Goal: Task Accomplishment & Management: Complete application form

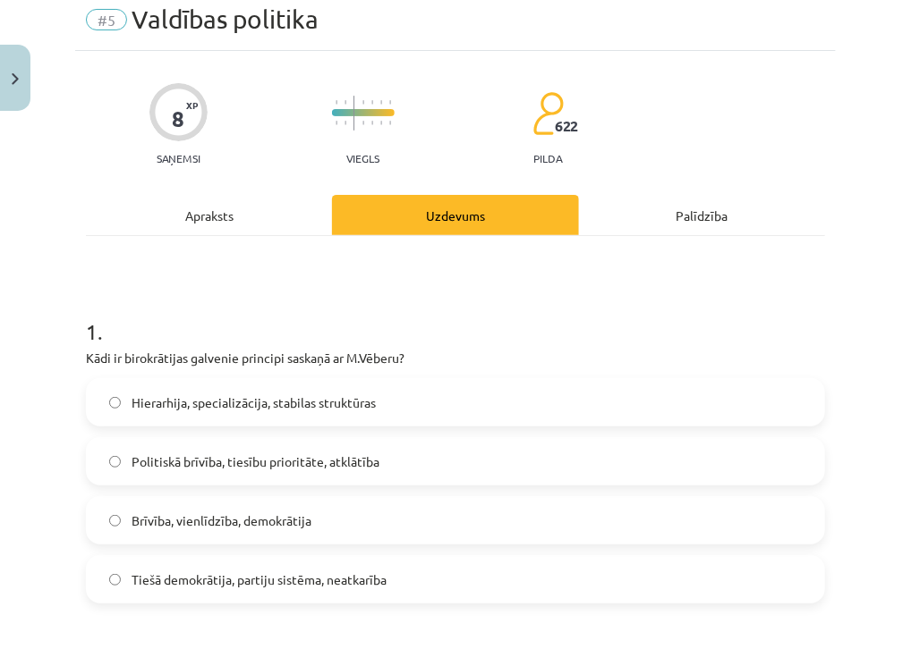
scroll to position [66, 0]
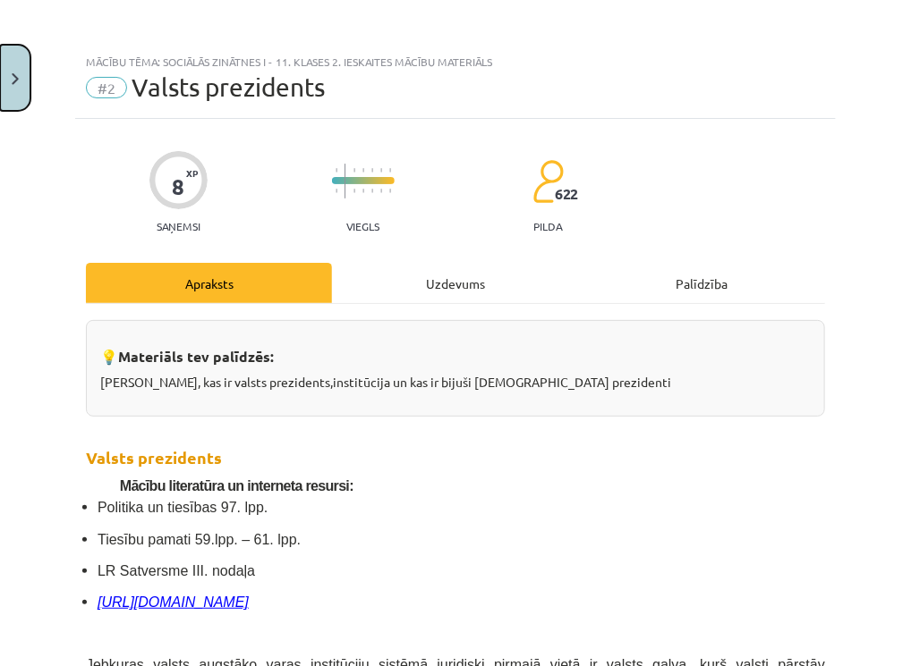
click at [19, 88] on button "Close" at bounding box center [15, 78] width 30 height 66
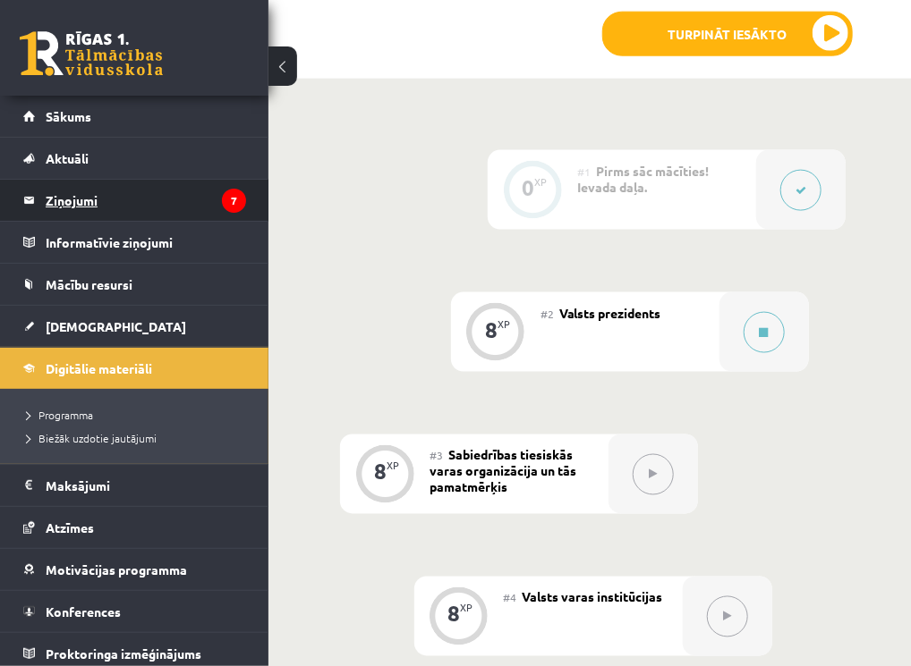
click at [63, 203] on legend "Ziņojumi 7" at bounding box center [146, 200] width 200 height 41
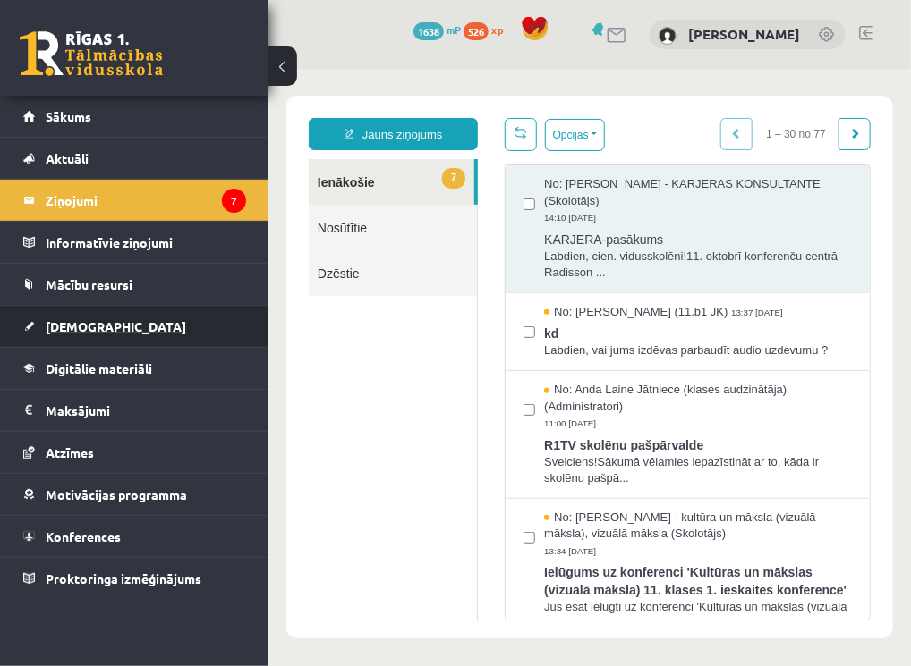
click at [65, 327] on span "[DEMOGRAPHIC_DATA]" at bounding box center [116, 326] width 140 height 16
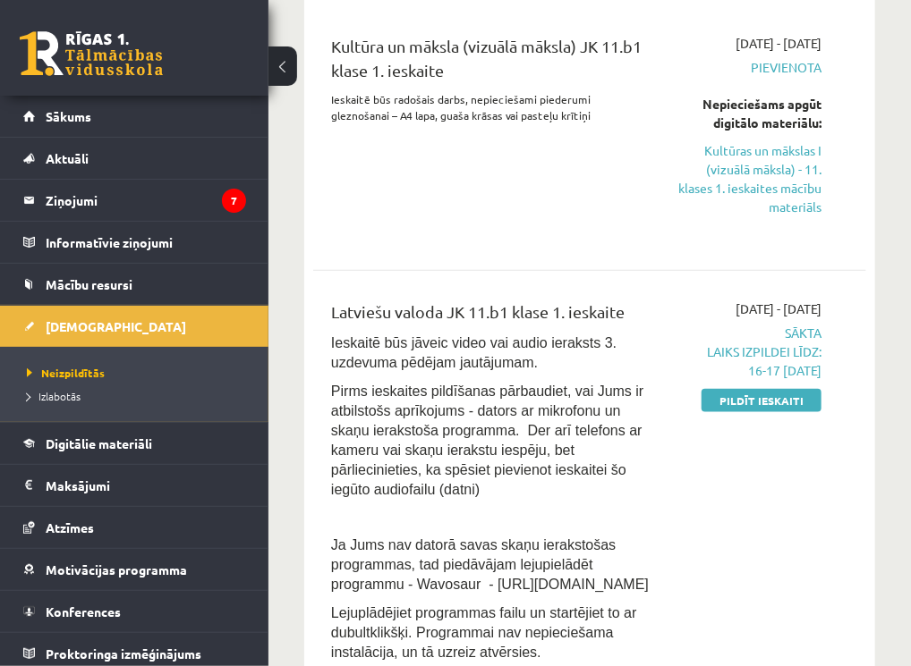
scroll to position [442, 0]
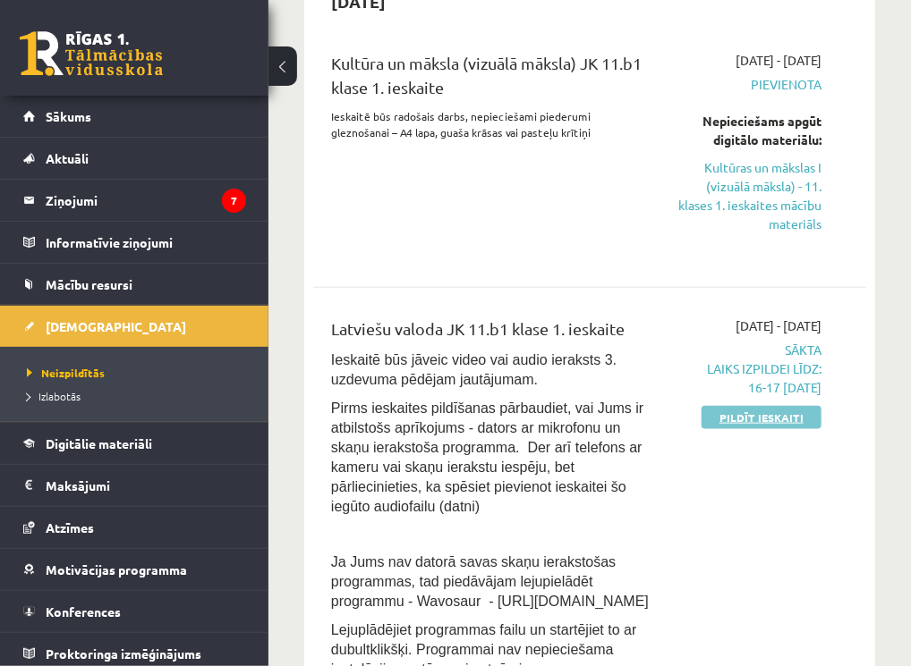
click at [768, 420] on link "Pildīt ieskaiti" at bounding box center [761, 417] width 120 height 23
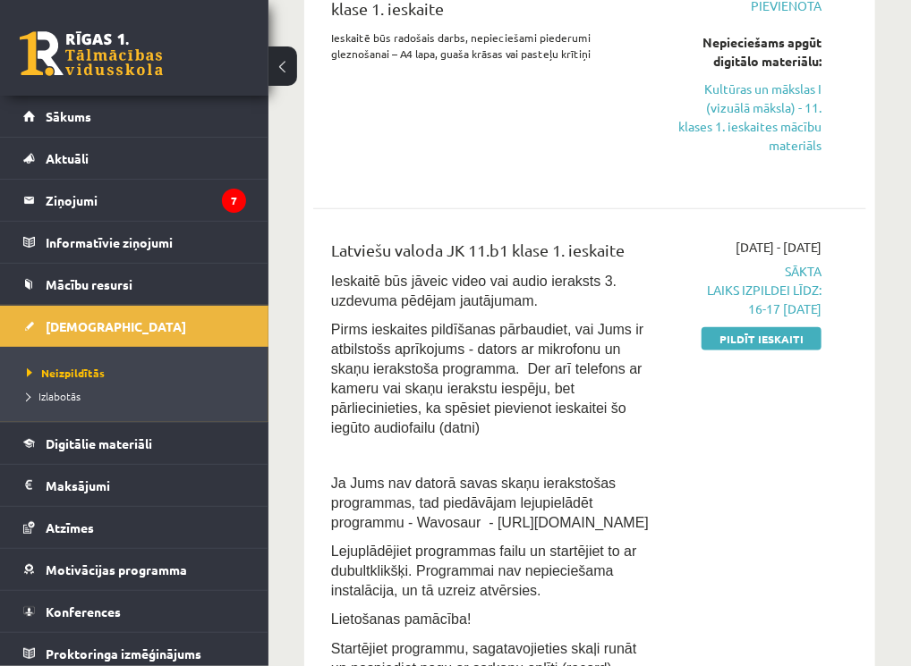
scroll to position [530, 0]
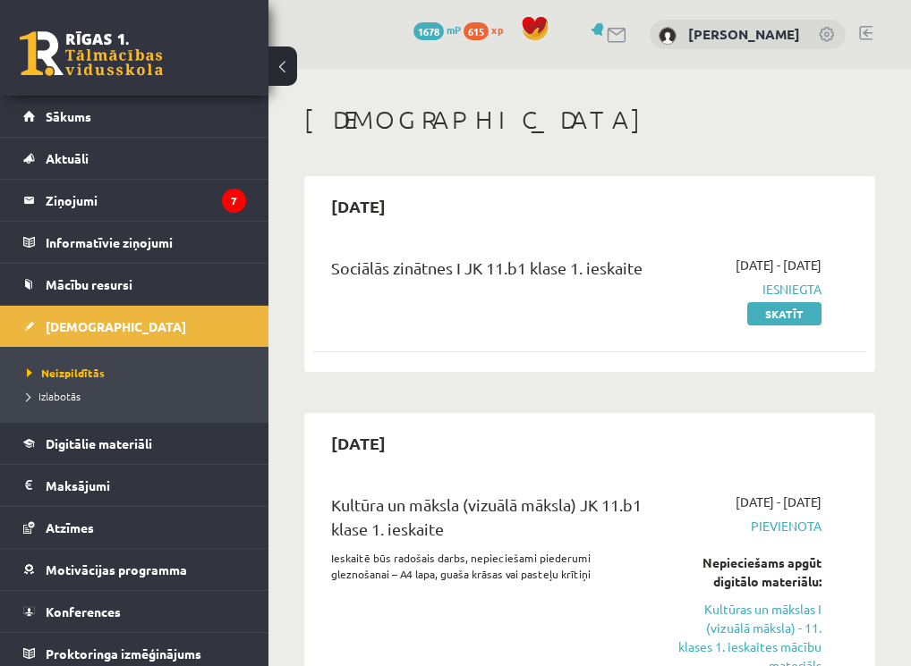
scroll to position [527, 0]
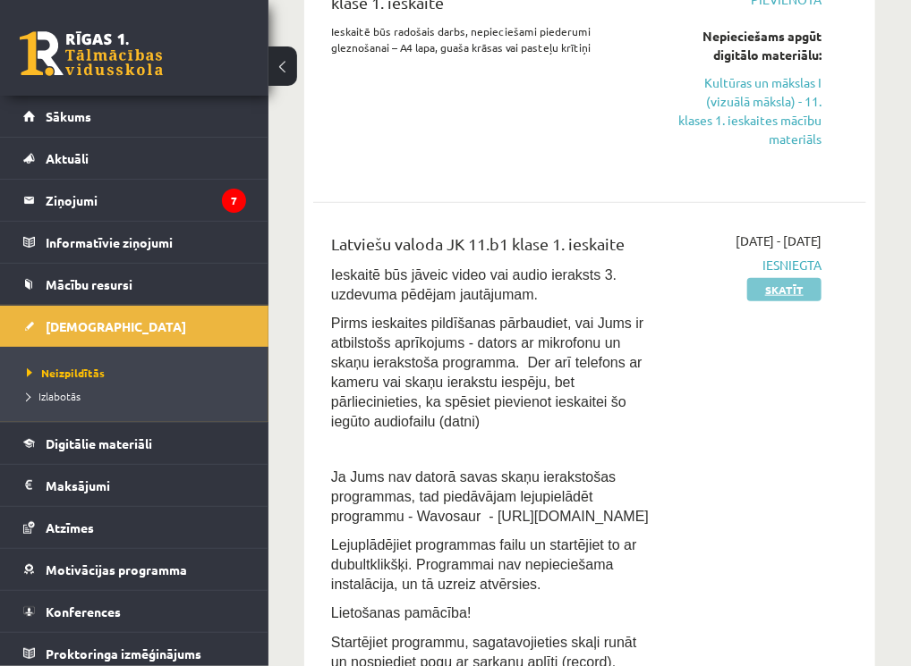
click at [789, 293] on link "Skatīt" at bounding box center [784, 289] width 74 height 23
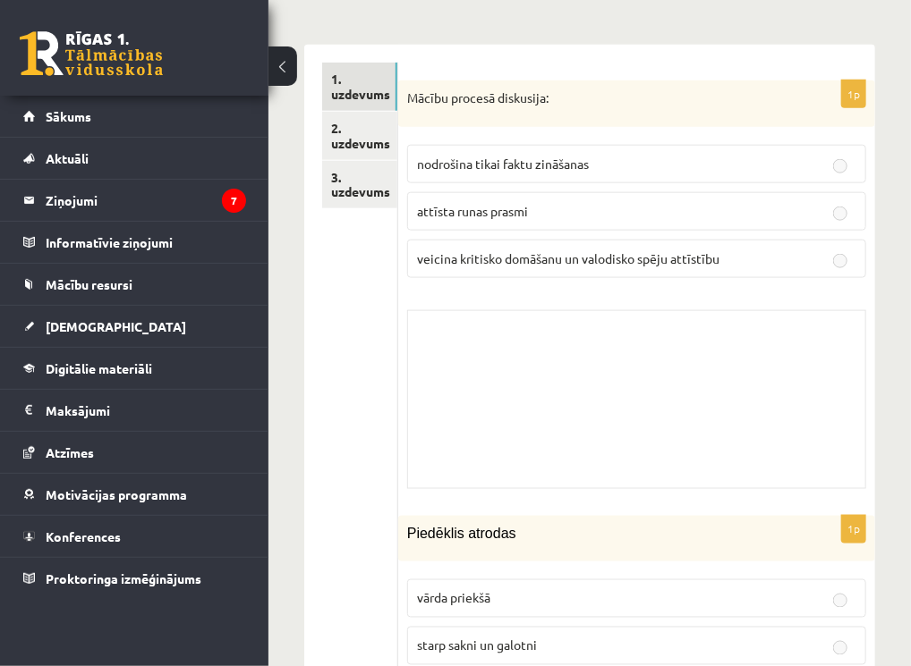
scroll to position [619, 0]
click at [352, 153] on link "2. uzdevums" at bounding box center [359, 135] width 75 height 48
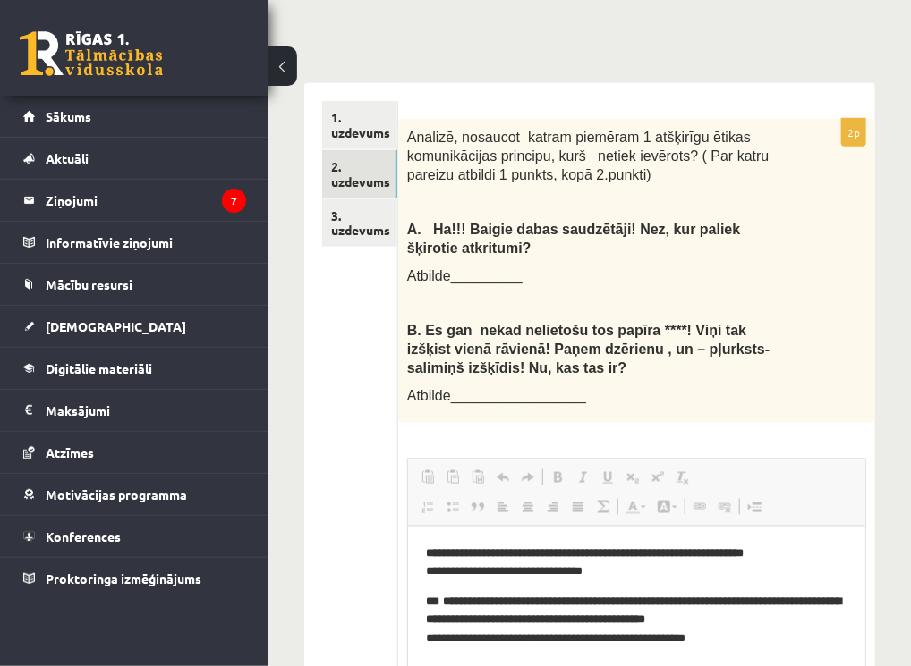
scroll to position [494, 0]
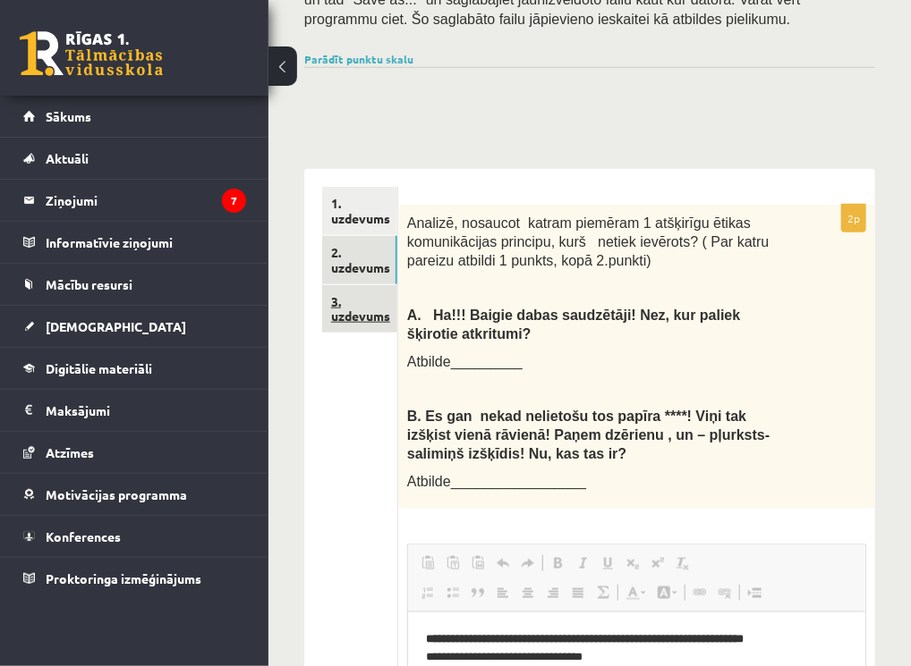
click at [369, 314] on link "3. uzdevums" at bounding box center [359, 309] width 75 height 48
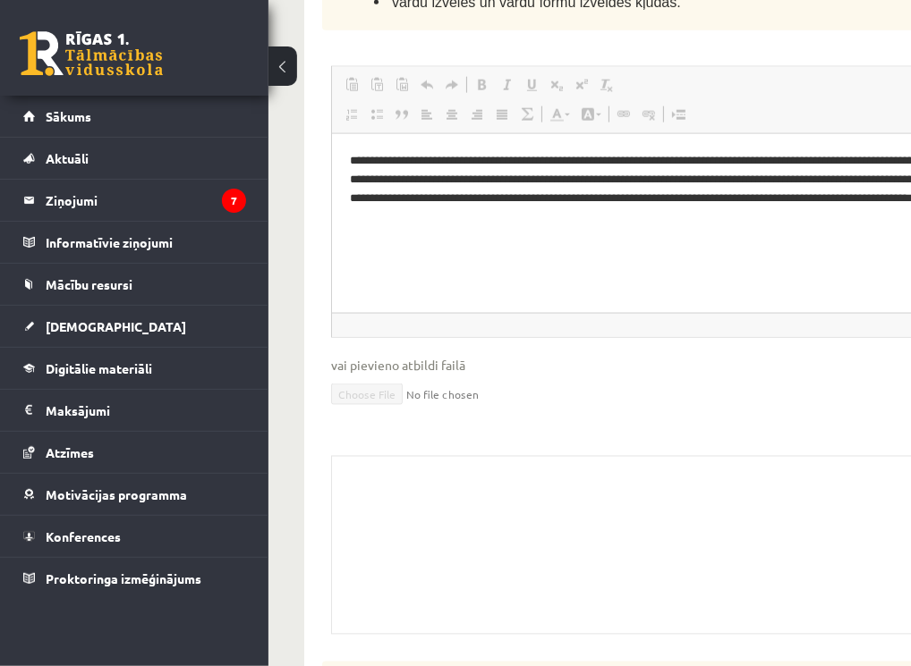
scroll to position [5837, 0]
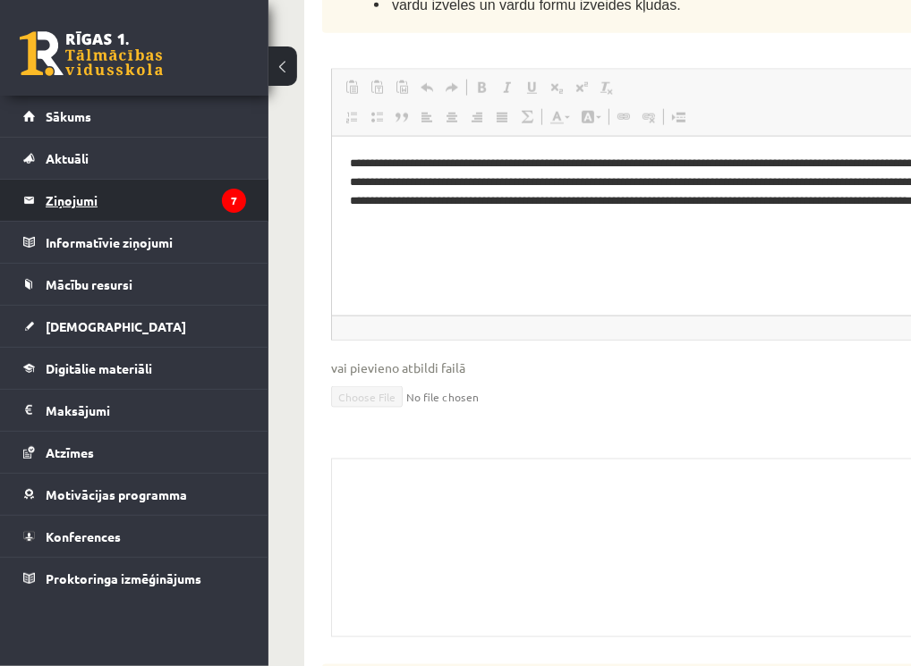
click at [93, 196] on legend "Ziņojumi 7" at bounding box center [146, 200] width 200 height 41
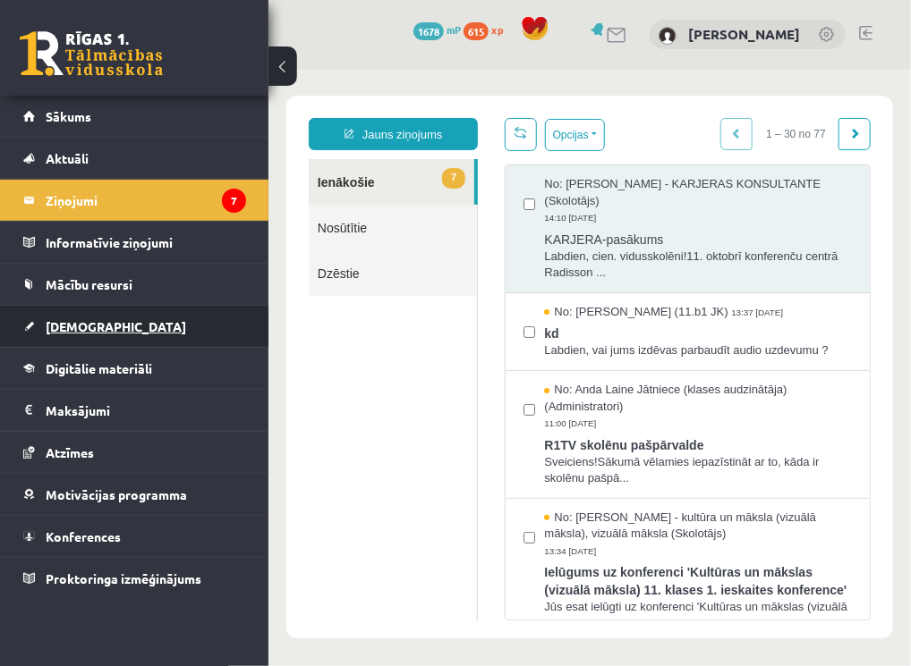
click at [72, 318] on span "[DEMOGRAPHIC_DATA]" at bounding box center [116, 326] width 140 height 16
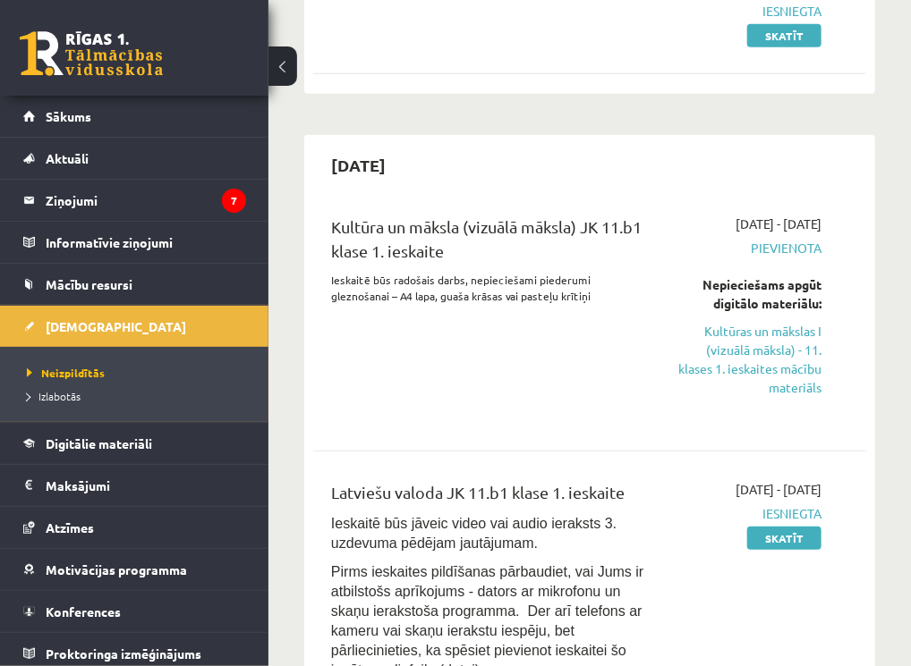
scroll to position [275, 0]
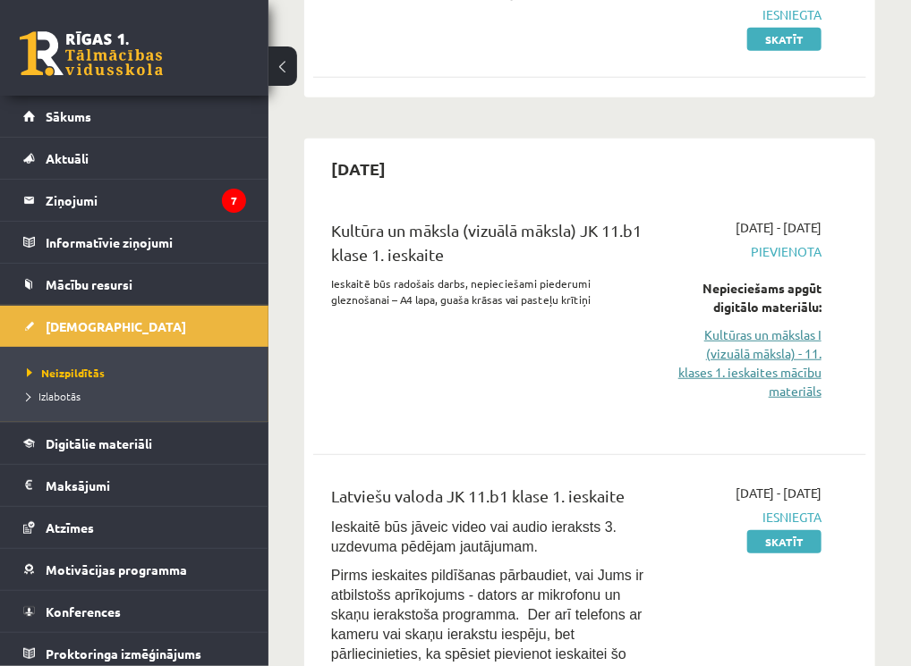
click at [757, 336] on link "Kultūras un mākslas I (vizuālā māksla) - 11. klases 1. ieskaites mācību materiā…" at bounding box center [748, 363] width 146 height 75
click at [789, 374] on link "Kultūras un mākslas I (vizuālā māksla) - 11. klases 1. ieskaites mācību materiā…" at bounding box center [748, 363] width 146 height 75
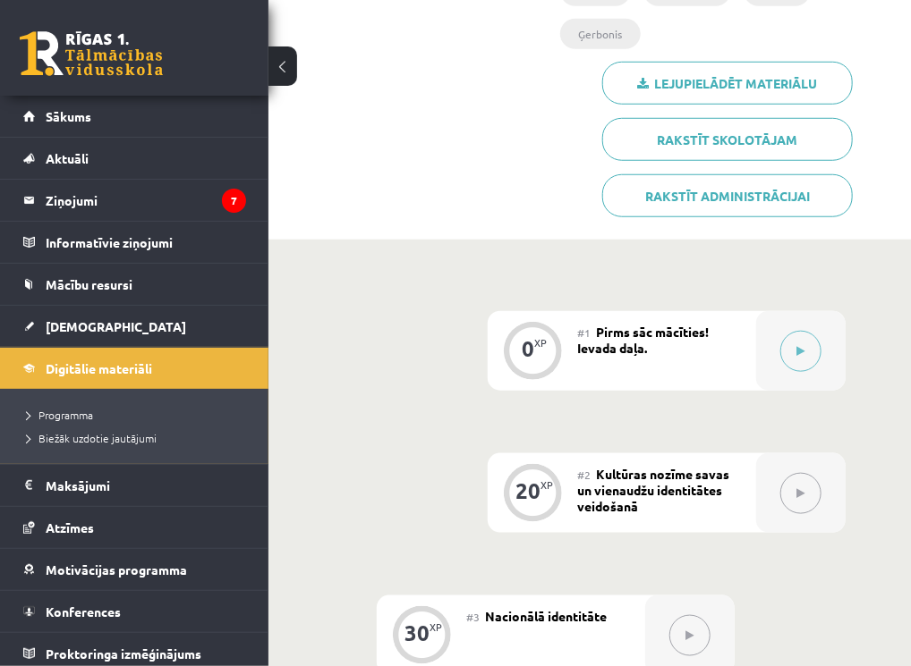
scroll to position [386, 0]
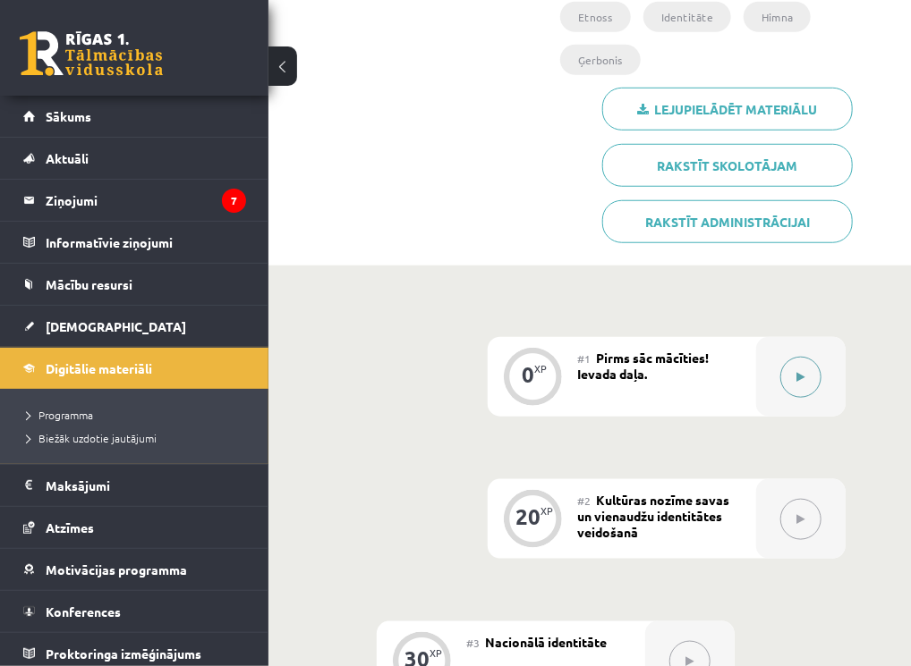
click at [809, 357] on button at bounding box center [800, 377] width 41 height 41
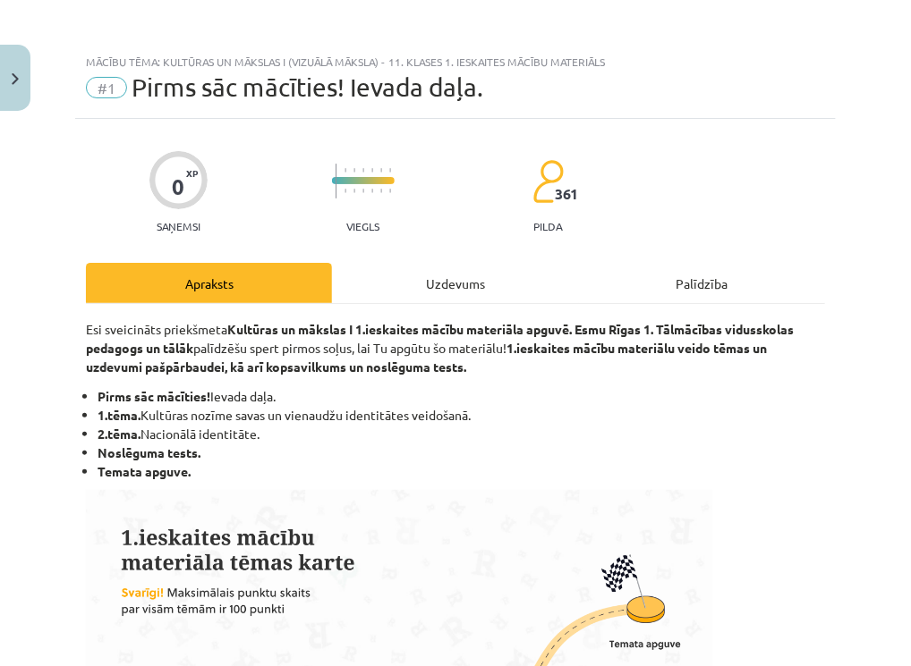
click at [431, 275] on div "Uzdevums" at bounding box center [455, 283] width 246 height 40
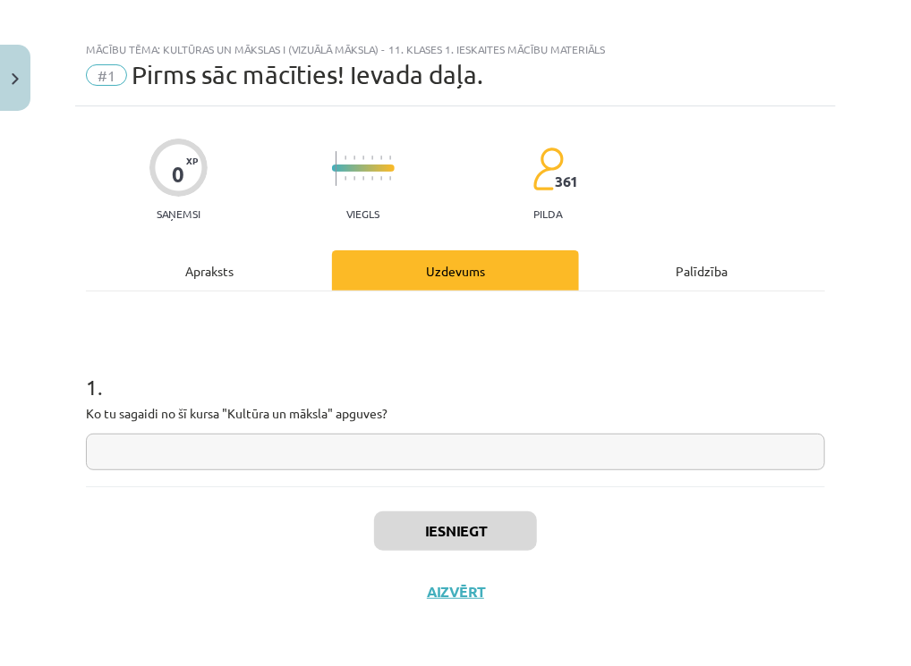
click at [369, 429] on div "1 . Ko tu sagaidi no šī kursa "Kultūra un māksla" apguves?" at bounding box center [455, 407] width 739 height 127
click at [359, 455] on input "text" at bounding box center [455, 452] width 739 height 37
click at [276, 448] on input "text" at bounding box center [455, 452] width 739 height 37
paste input "**********"
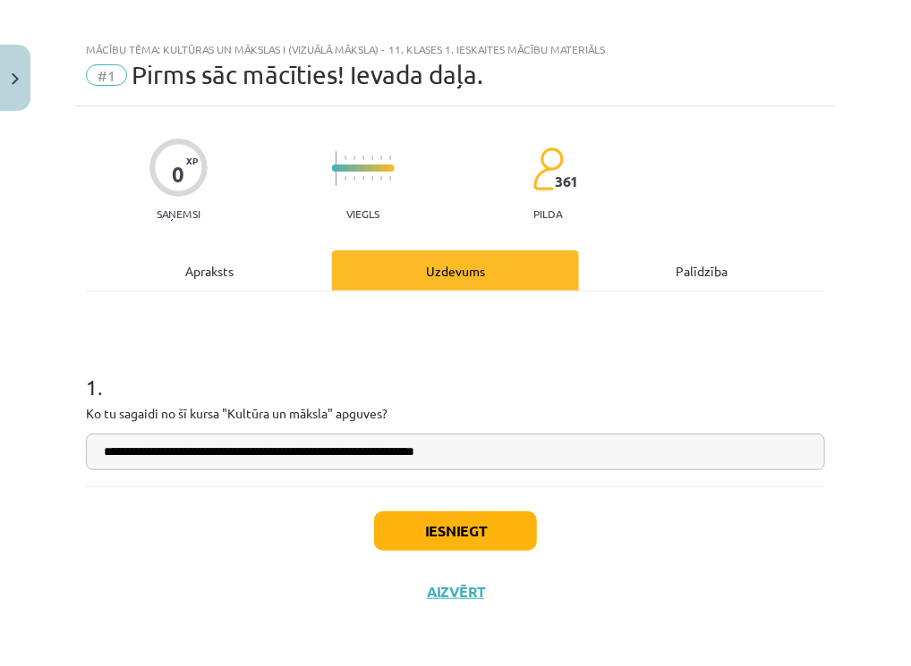
type input "**********"
click at [435, 535] on button "Iesniegt" at bounding box center [455, 531] width 163 height 39
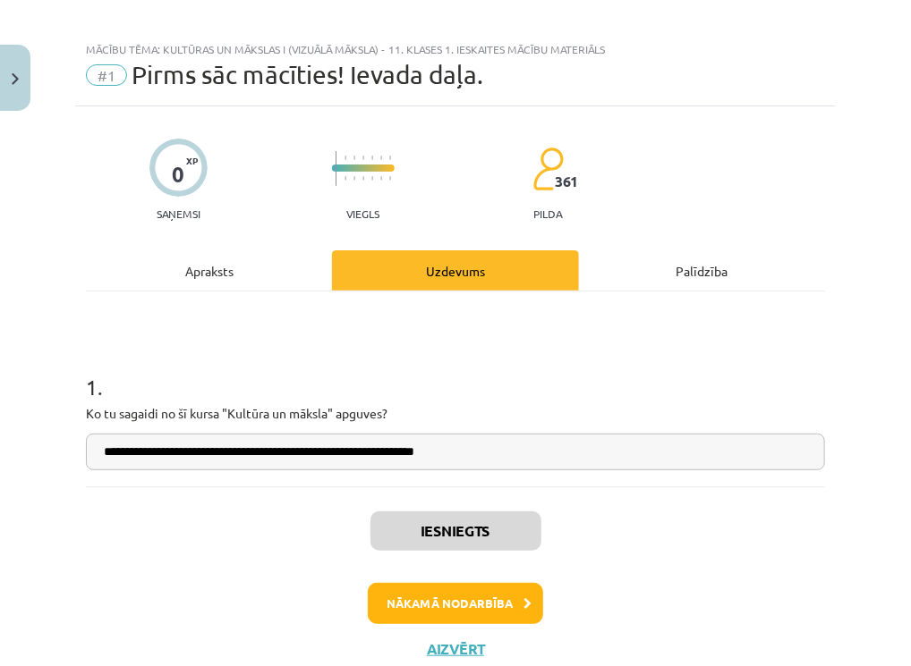
click at [79, 446] on div "**********" at bounding box center [455, 392] width 760 height 573
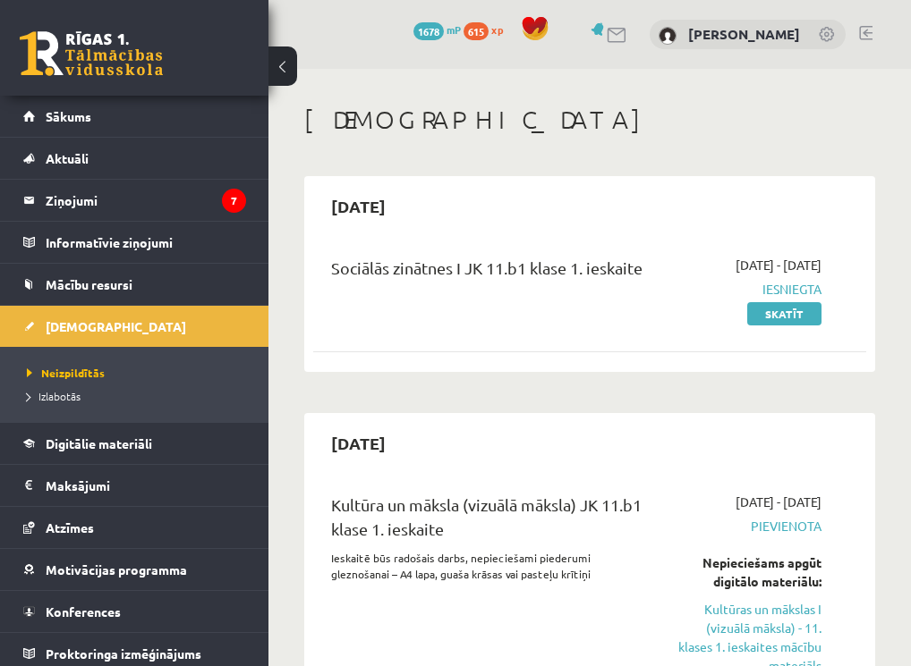
scroll to position [272, 0]
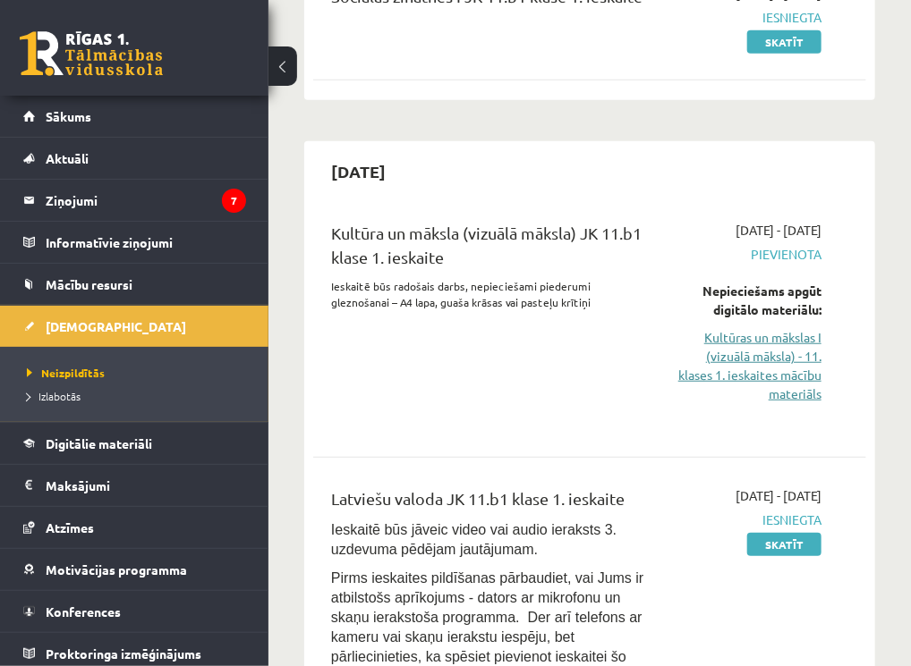
click at [779, 374] on link "Kultūras un mākslas I (vizuālā māksla) - 11. klases 1. ieskaites mācību materiā…" at bounding box center [748, 365] width 146 height 75
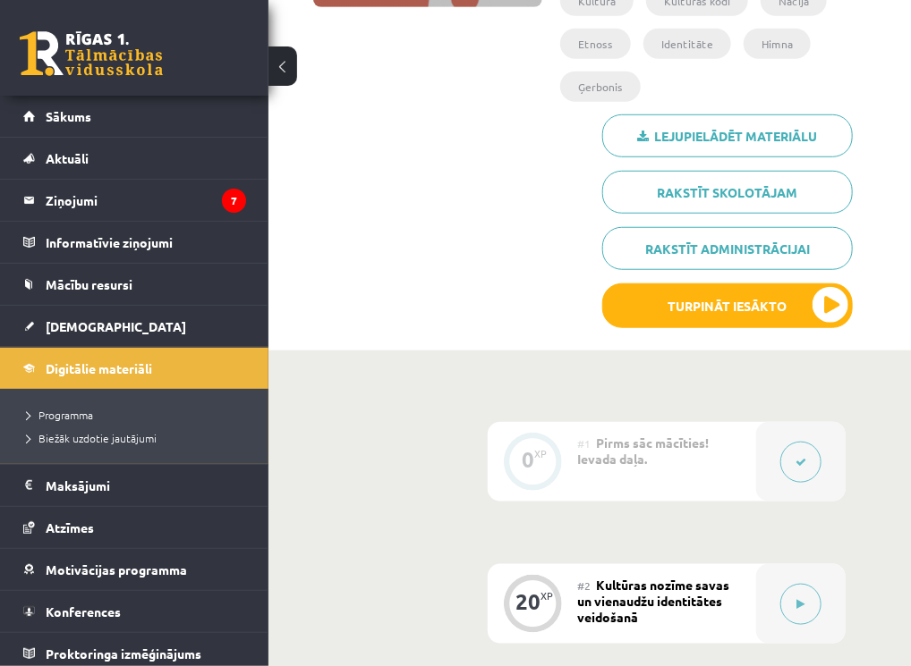
scroll to position [384, 0]
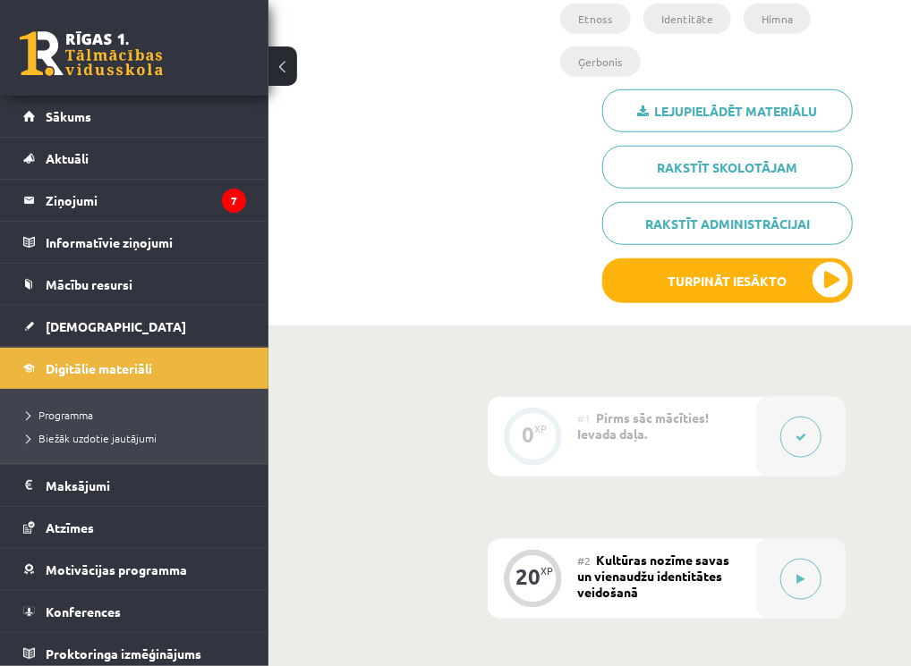
click at [632, 402] on div "#1 Pirms sāc mācīties! Ievada daļa." at bounding box center [666, 437] width 179 height 80
click at [806, 432] on icon at bounding box center [800, 437] width 11 height 11
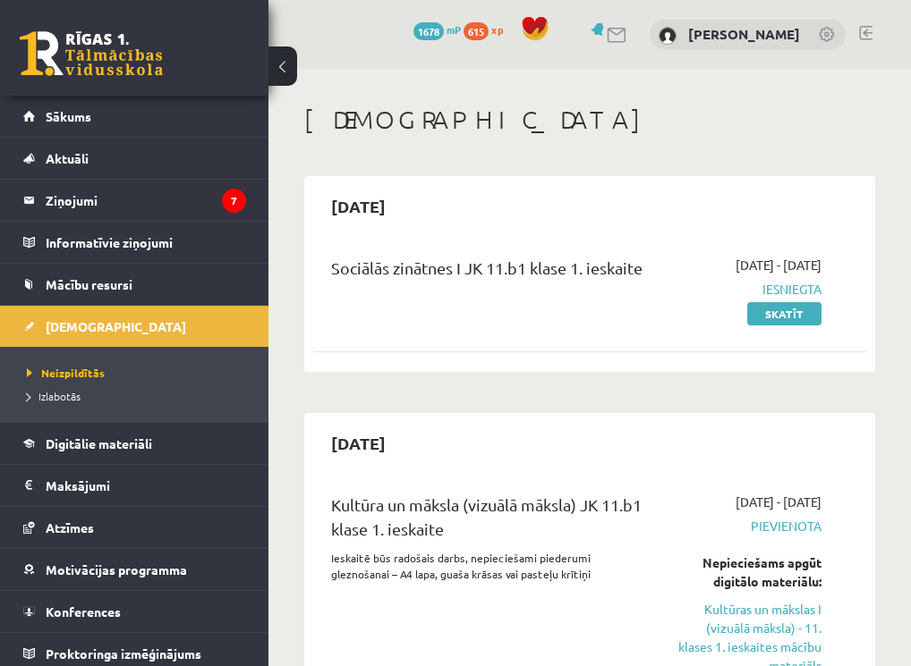
scroll to position [268, 0]
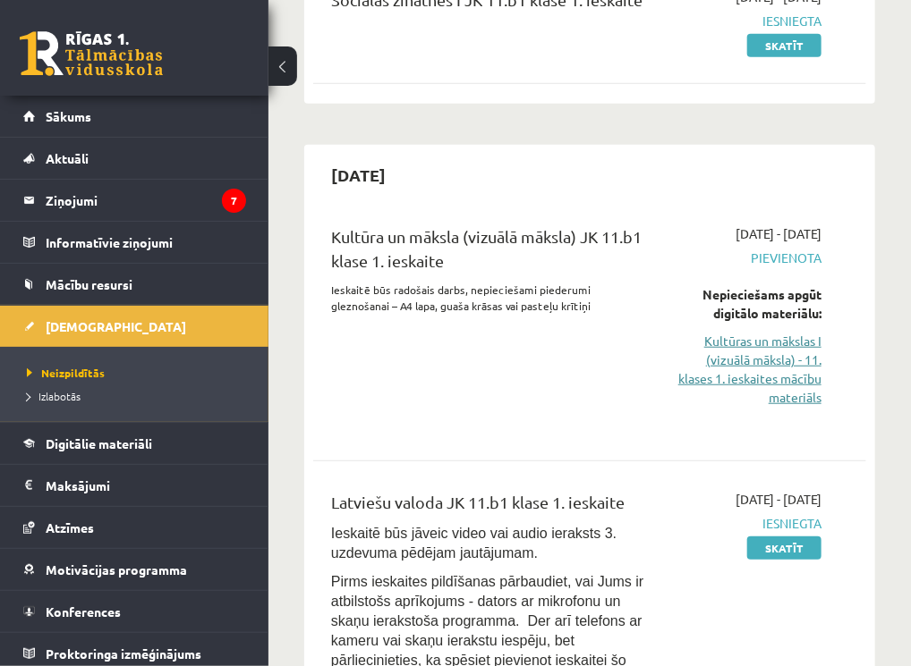
click at [762, 359] on link "Kultūras un mākslas I (vizuālā māksla) - 11. klases 1. ieskaites mācību materiā…" at bounding box center [748, 369] width 146 height 75
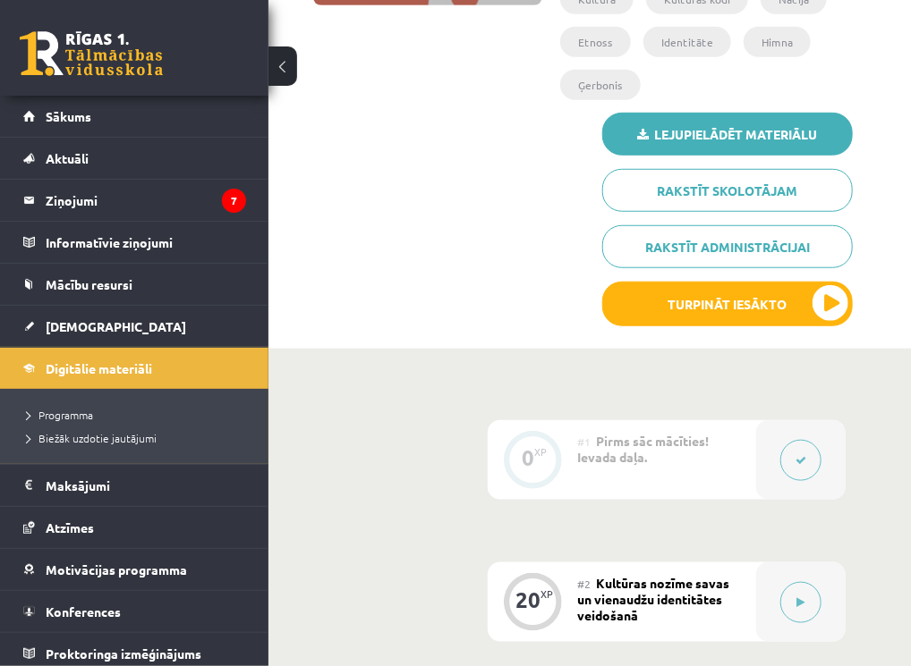
scroll to position [364, 0]
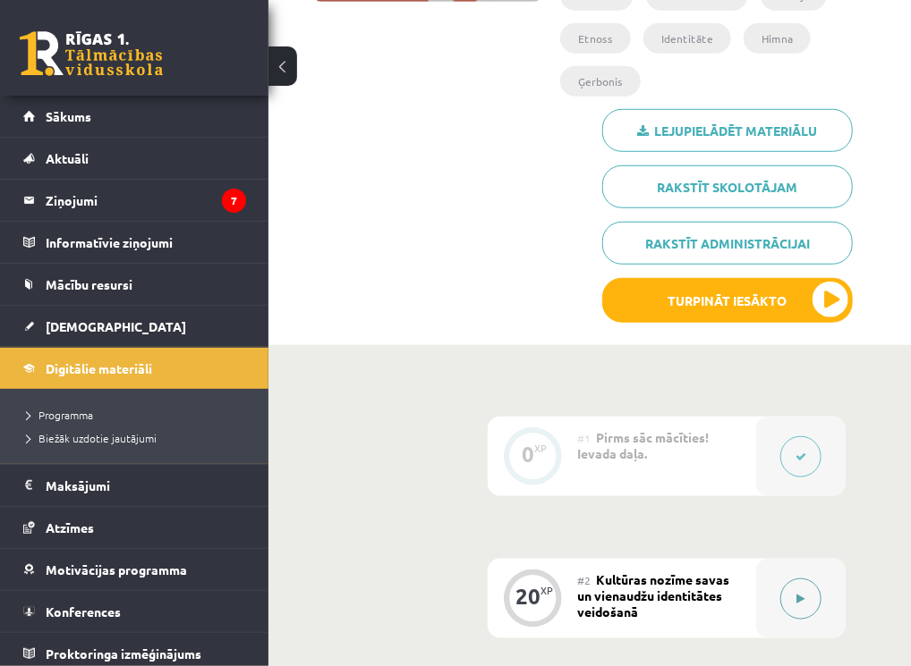
click at [805, 594] on icon at bounding box center [801, 599] width 8 height 11
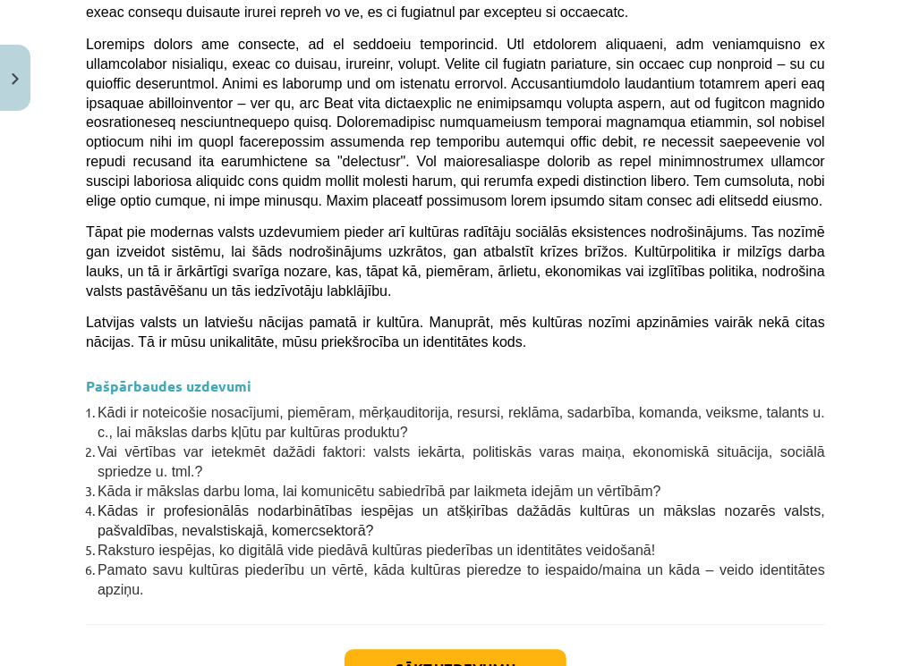
scroll to position [5609, 0]
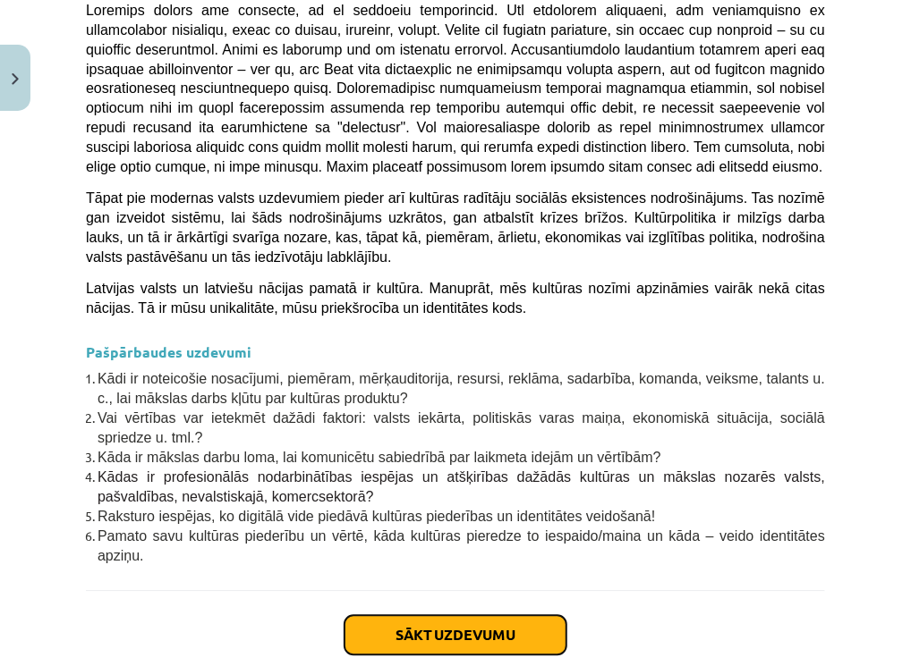
click at [491, 616] on button "Sākt uzdevumu" at bounding box center [455, 635] width 222 height 39
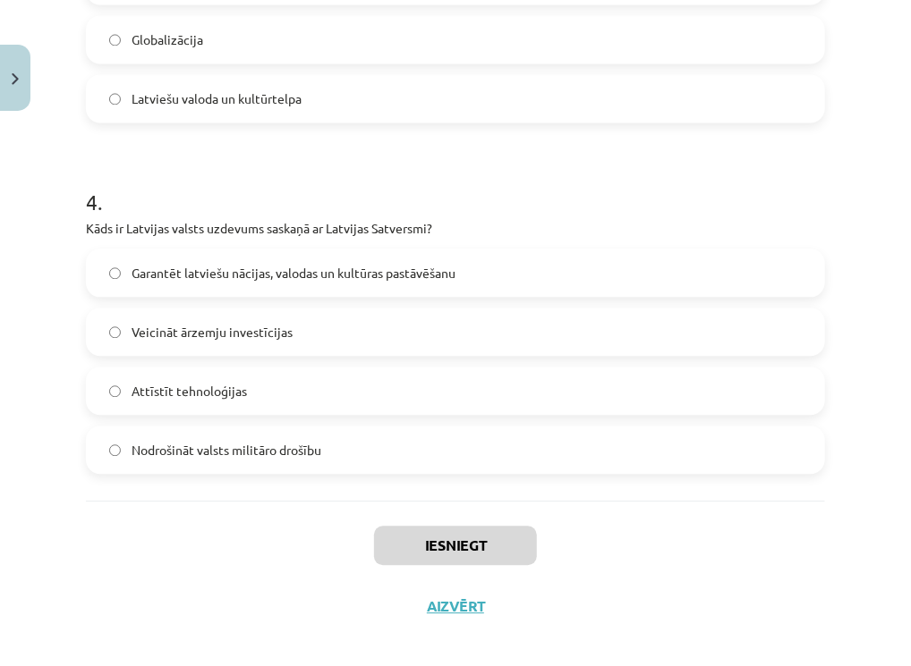
scroll to position [1267, 0]
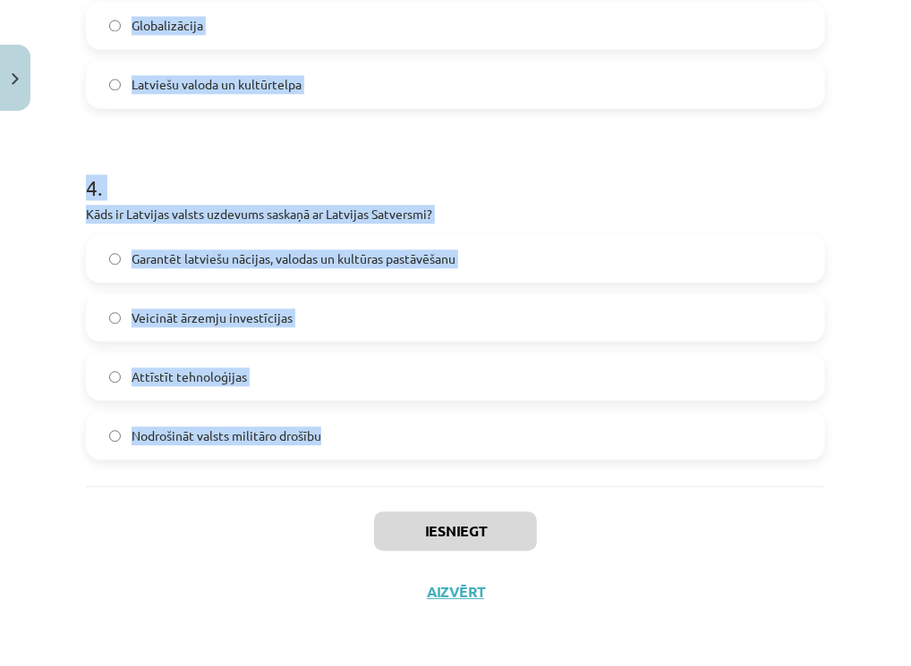
drag, startPoint x: 89, startPoint y: 338, endPoint x: 352, endPoint y: 437, distance: 280.3
copy form "1 . Kas raksturo latviešu valodas lomu [GEOGRAPHIC_DATA]? Tā ir Latvijas sabied…"
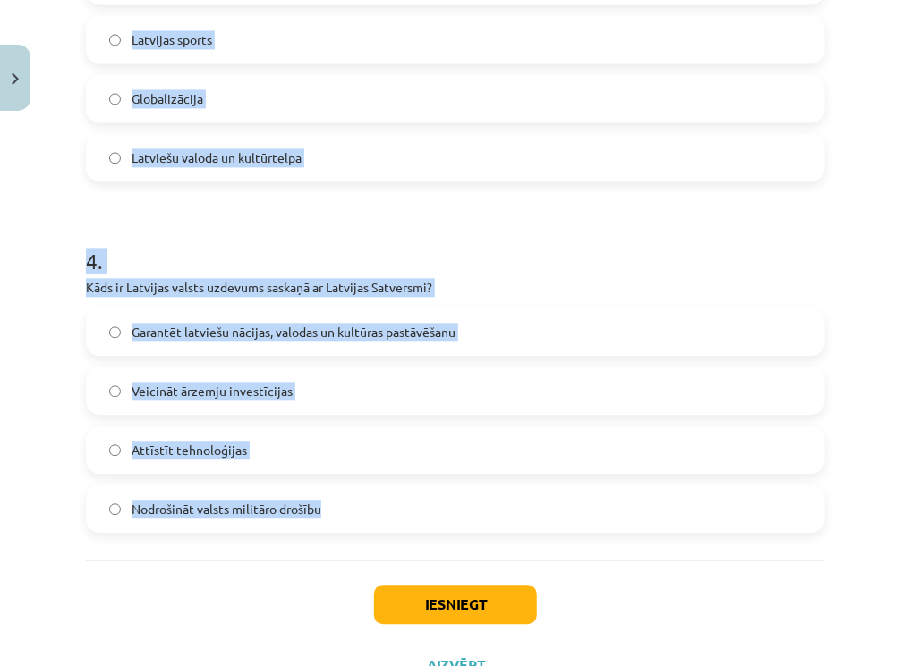
scroll to position [1195, 0]
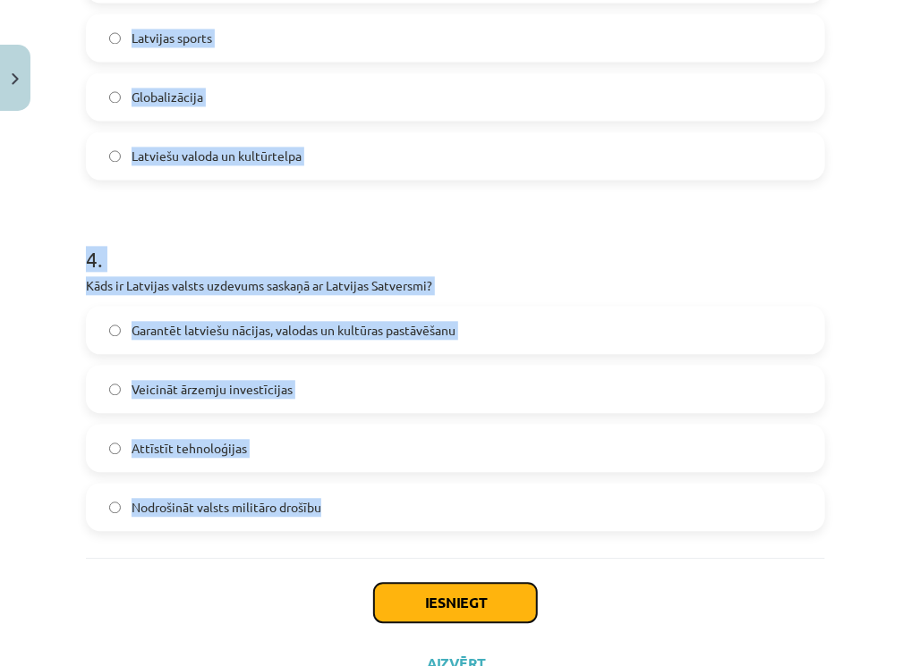
click at [418, 599] on button "Iesniegt" at bounding box center [455, 602] width 163 height 39
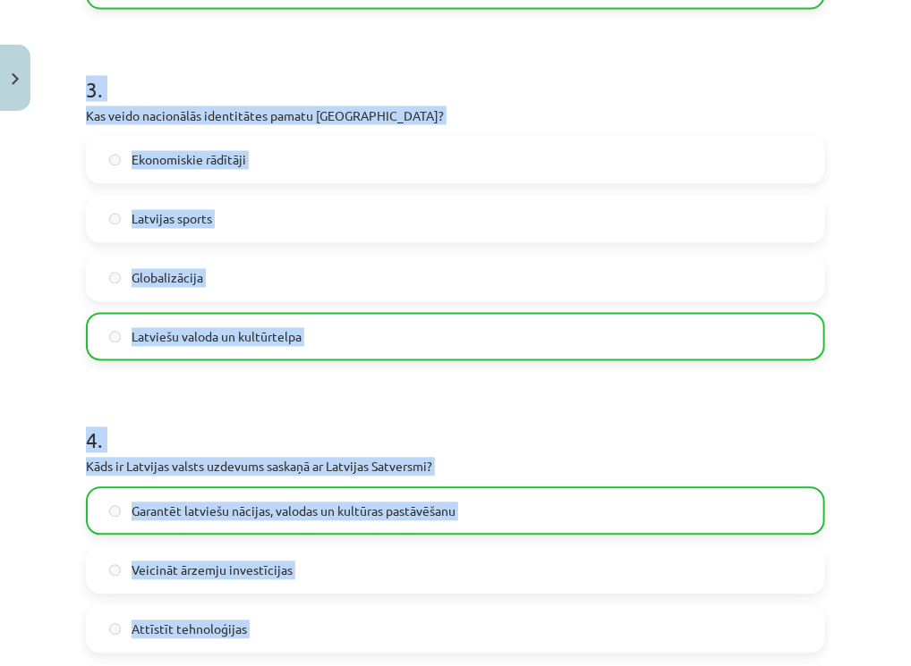
scroll to position [1323, 0]
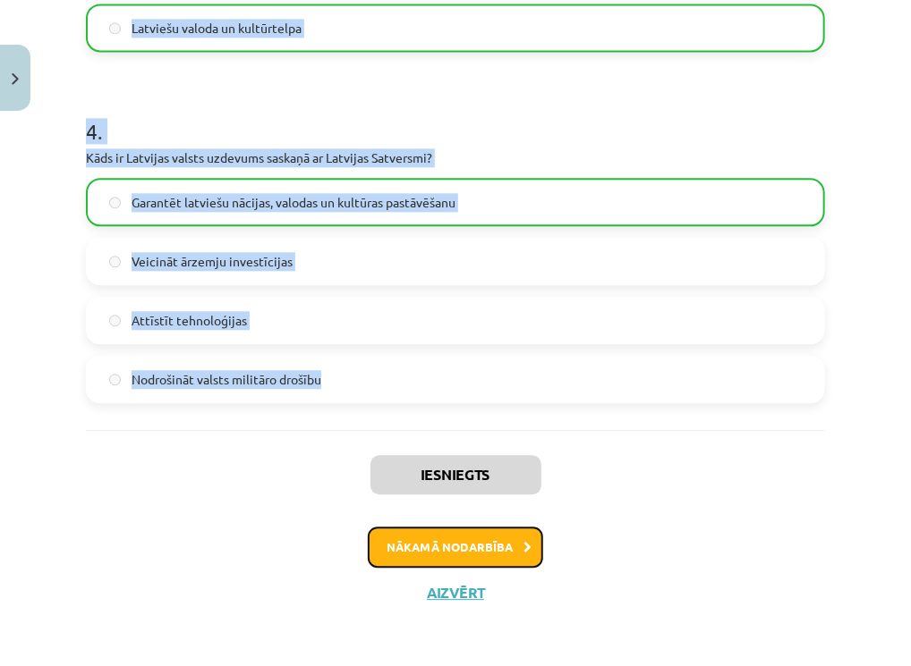
click at [455, 541] on button "Nākamā nodarbība" at bounding box center [455, 547] width 175 height 41
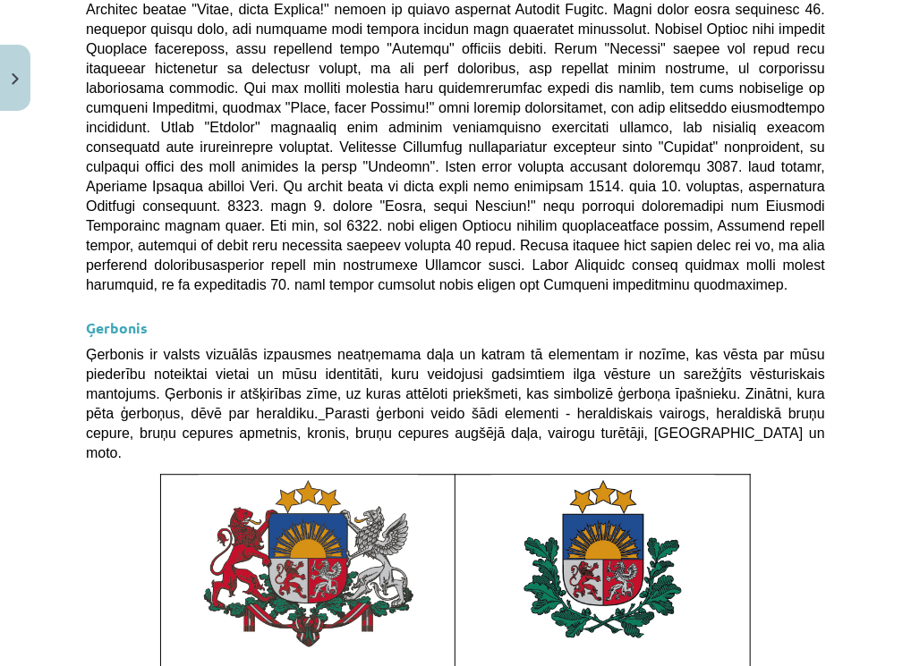
scroll to position [1559, 0]
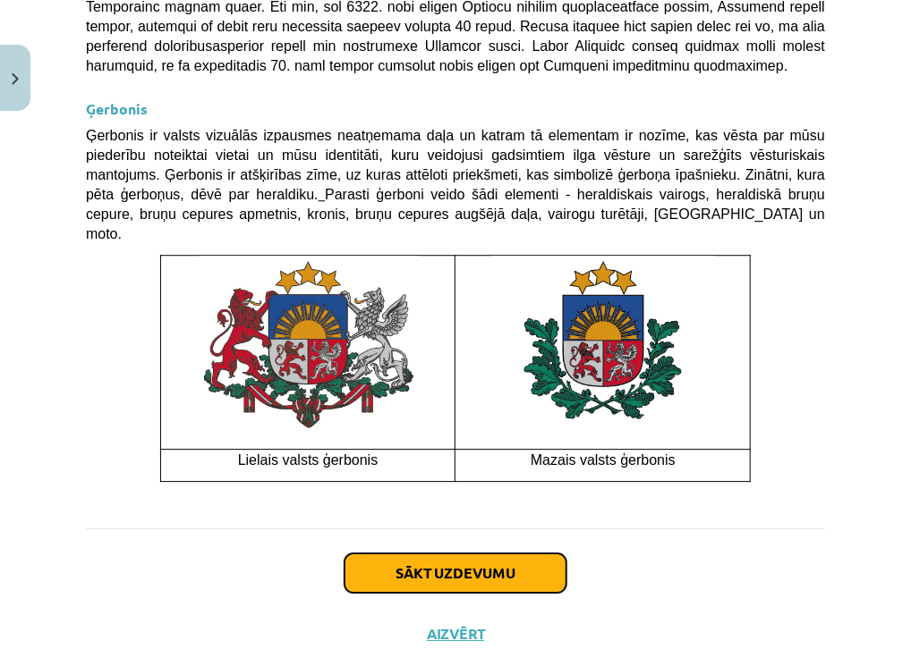
click at [459, 554] on button "Sākt uzdevumu" at bounding box center [455, 573] width 222 height 39
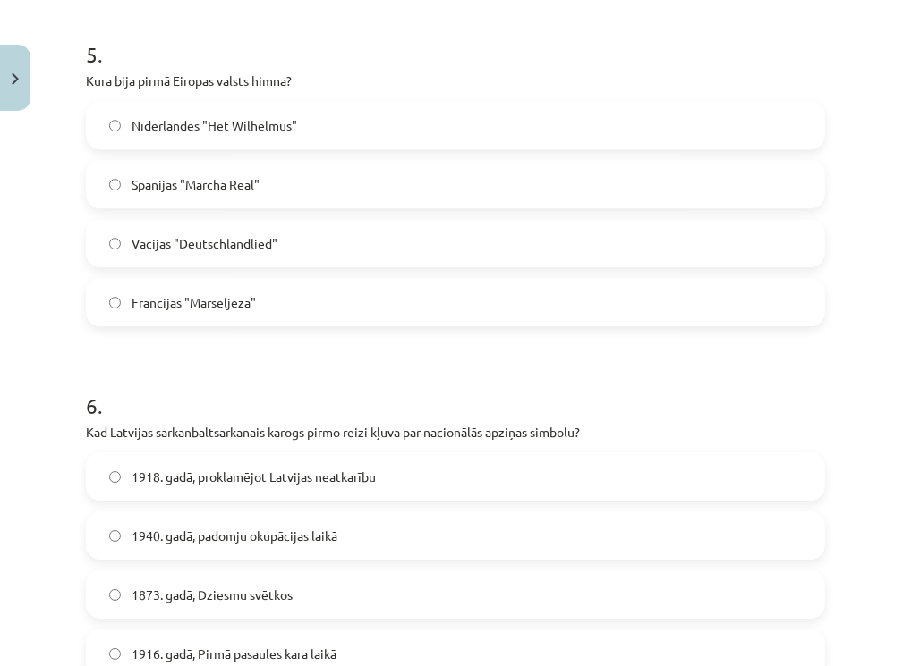
scroll to position [1970, 0]
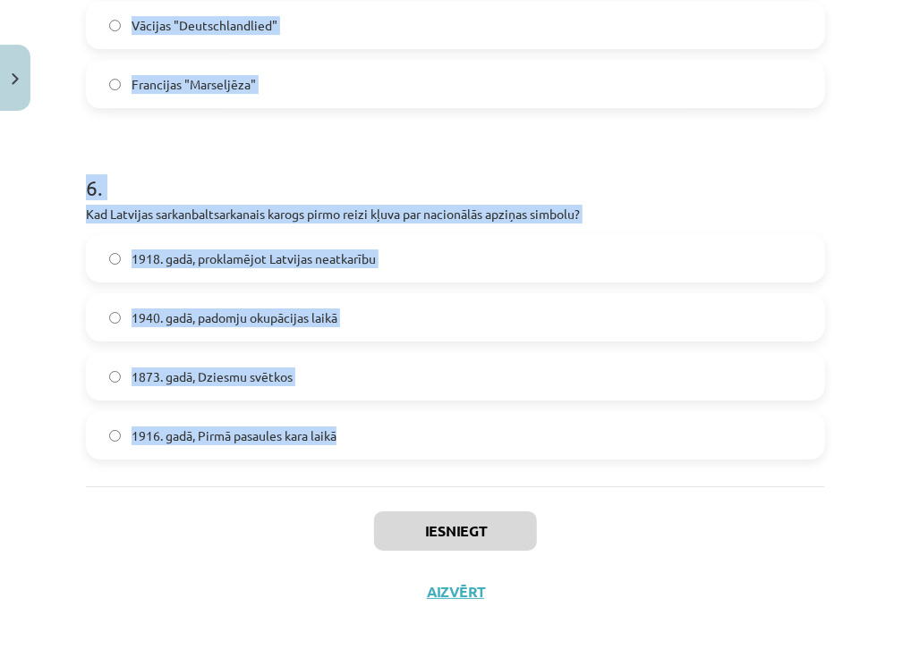
drag, startPoint x: 89, startPoint y: 348, endPoint x: 411, endPoint y: 428, distance: 330.9
copy form "6 . Lor Ipsumdol sitam "Conse, adipi Elitsed!" doei temporin utlaboreetdo ma al…"
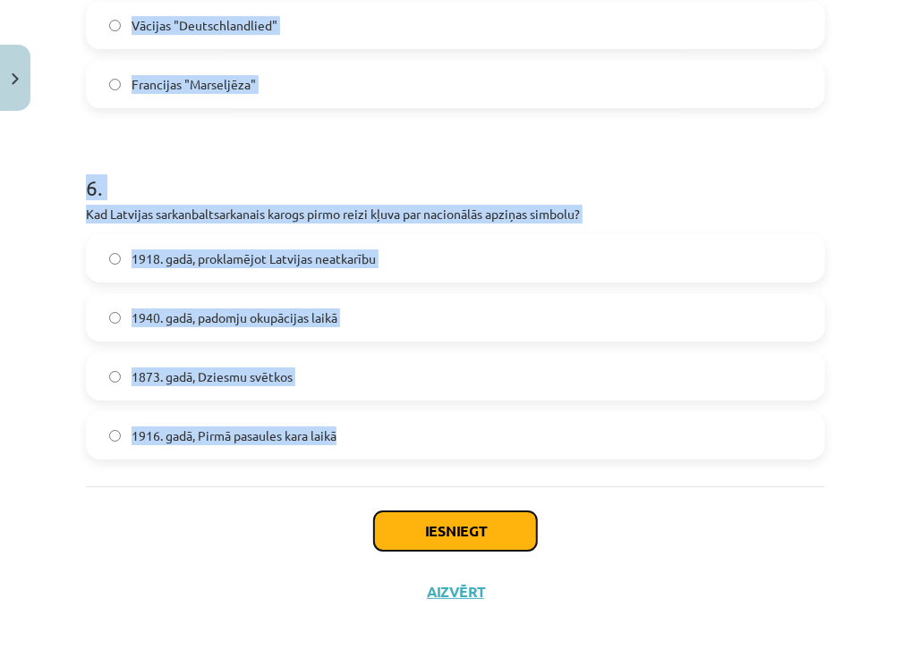
click at [433, 527] on button "Iesniegt" at bounding box center [455, 531] width 163 height 39
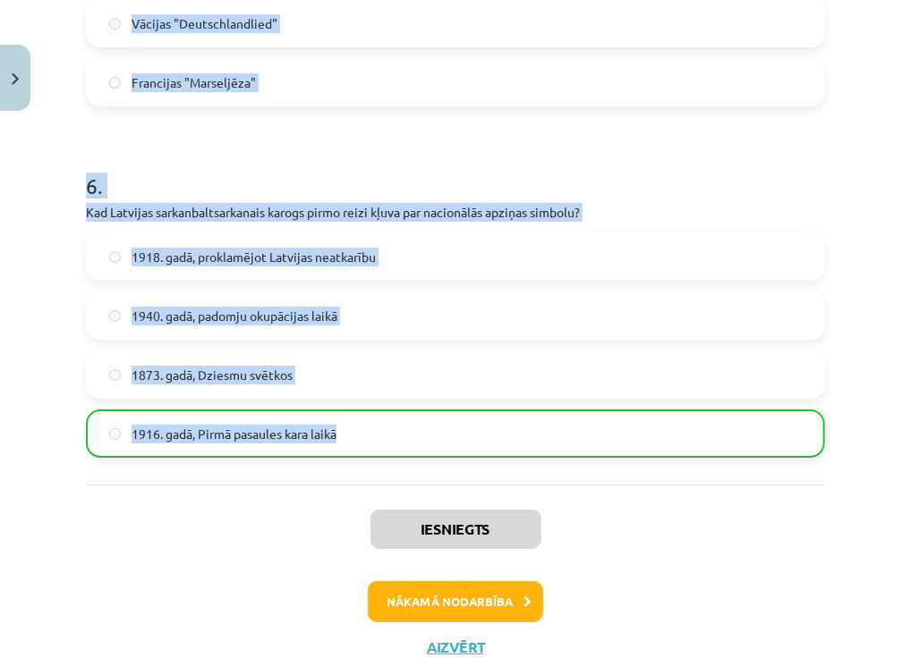
scroll to position [2026, 0]
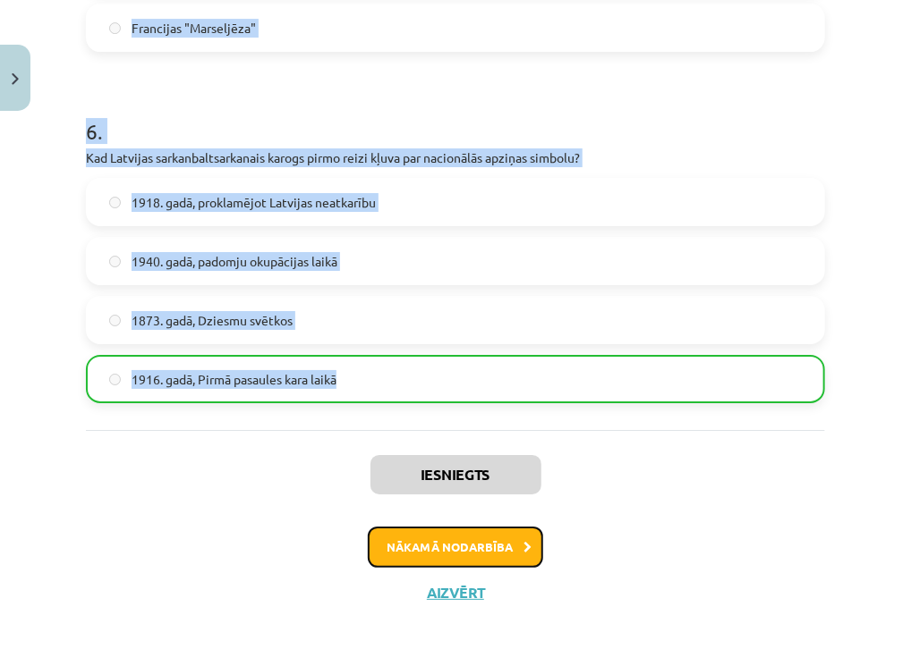
click at [441, 556] on button "Nākamā nodarbība" at bounding box center [455, 547] width 175 height 41
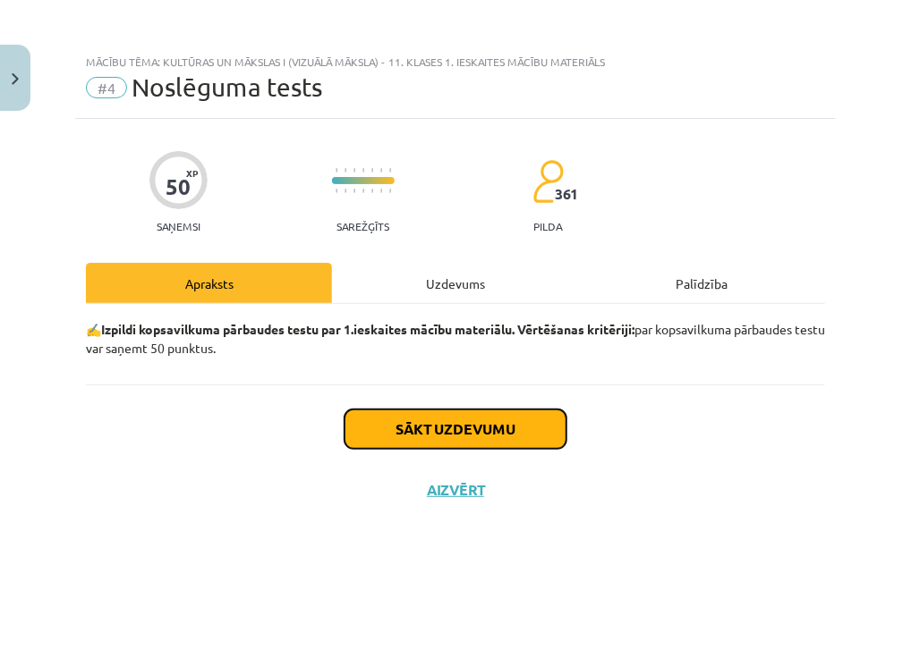
click at [434, 429] on button "Sākt uzdevumu" at bounding box center [455, 429] width 222 height 39
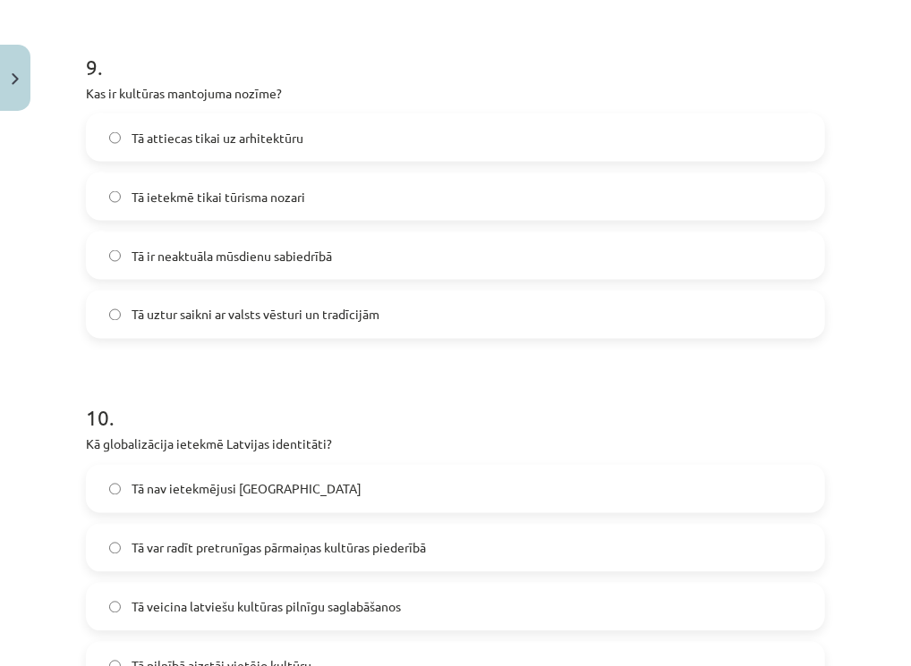
scroll to position [3376, 0]
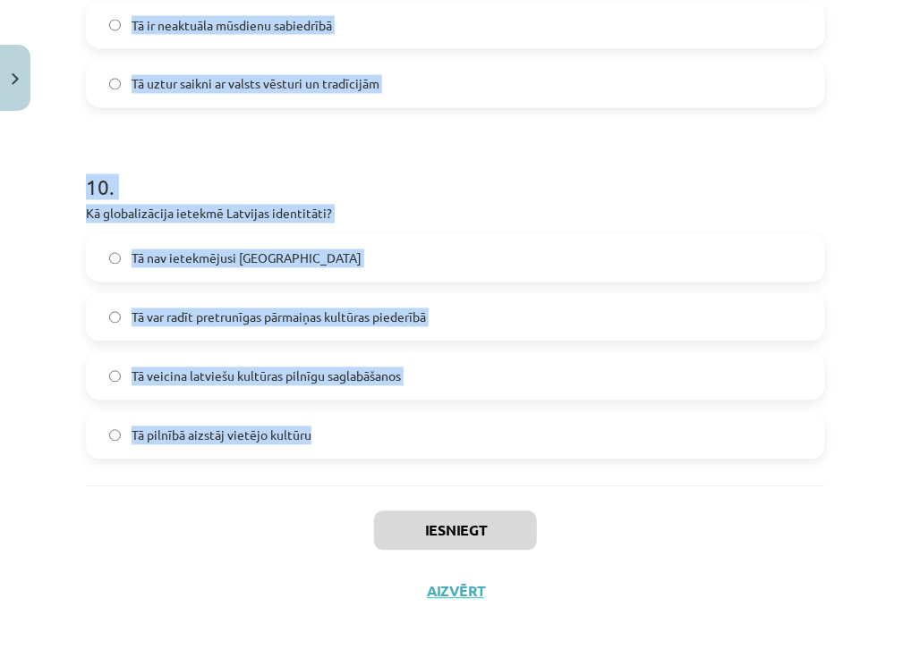
drag, startPoint x: 87, startPoint y: 114, endPoint x: 344, endPoint y: 429, distance: 406.3
copy form "2 . Lor ip dolors? Ametc adipiscing elit seddoeiusmo Tempo, inc utlabor etdol m…"
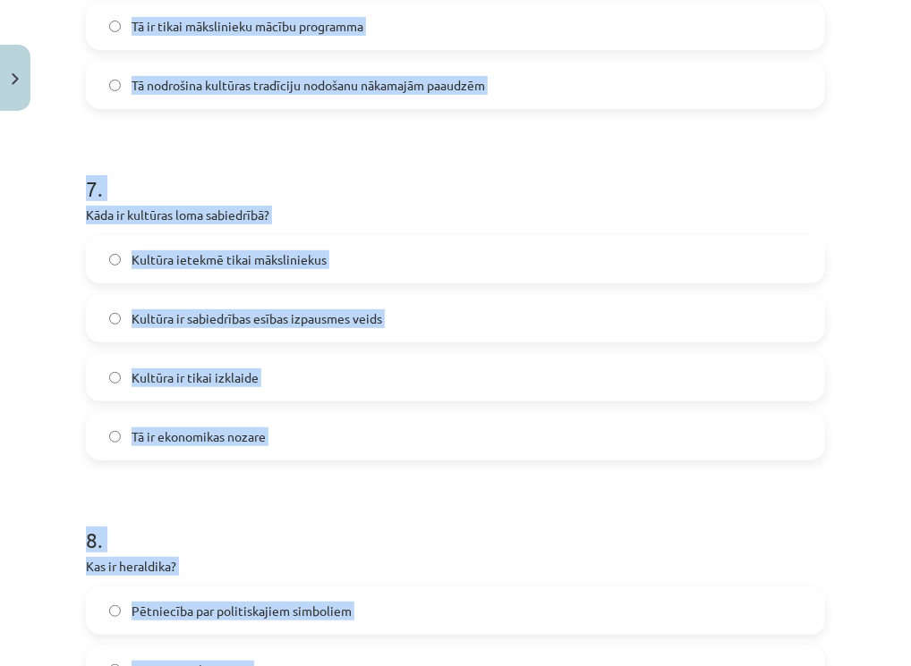
scroll to position [2325, 0]
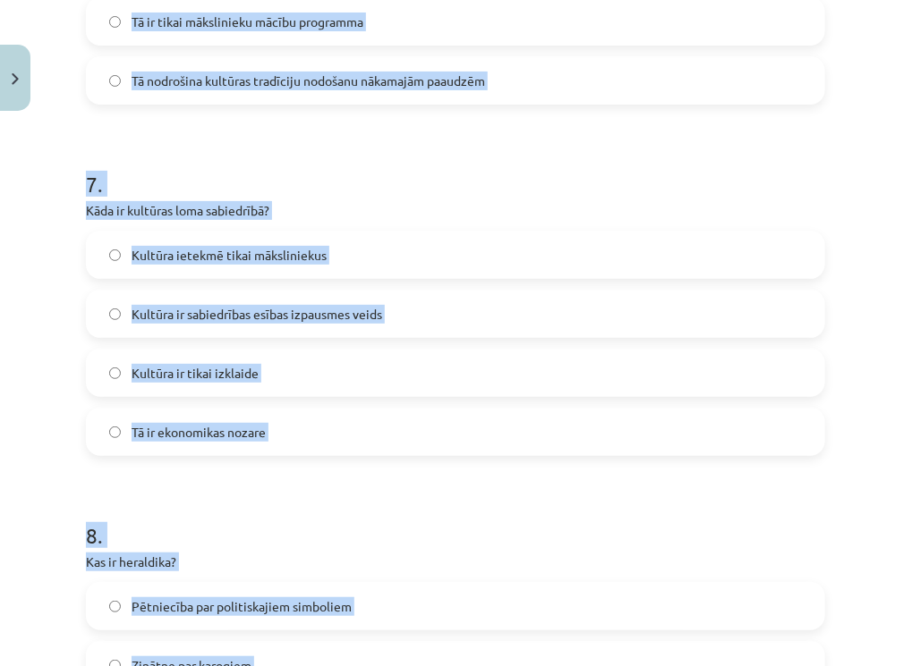
click at [117, 306] on label "Kultūra ir sabiedrības esības izpausmes veids" at bounding box center [455, 314] width 735 height 45
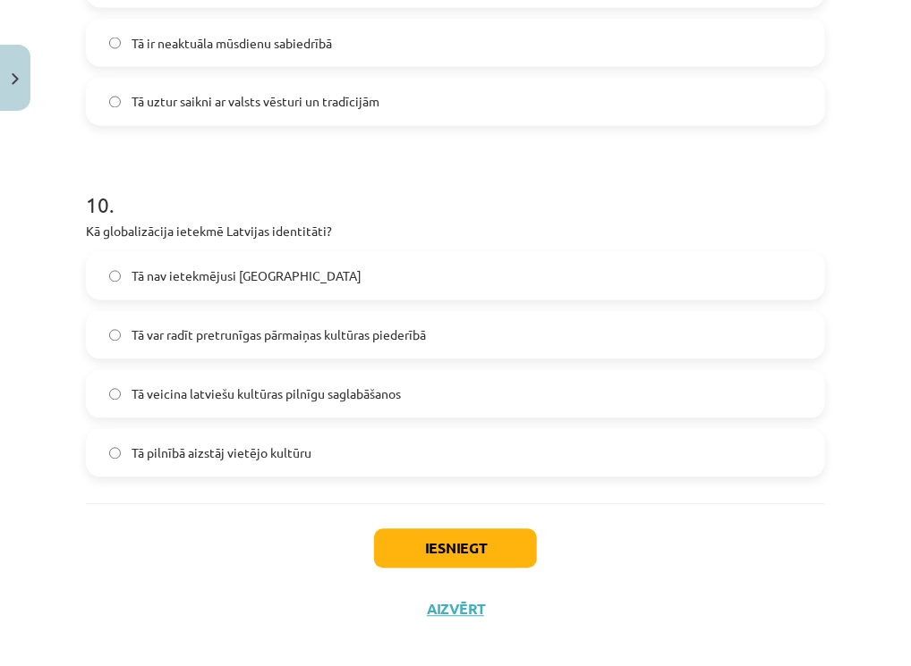
scroll to position [3376, 0]
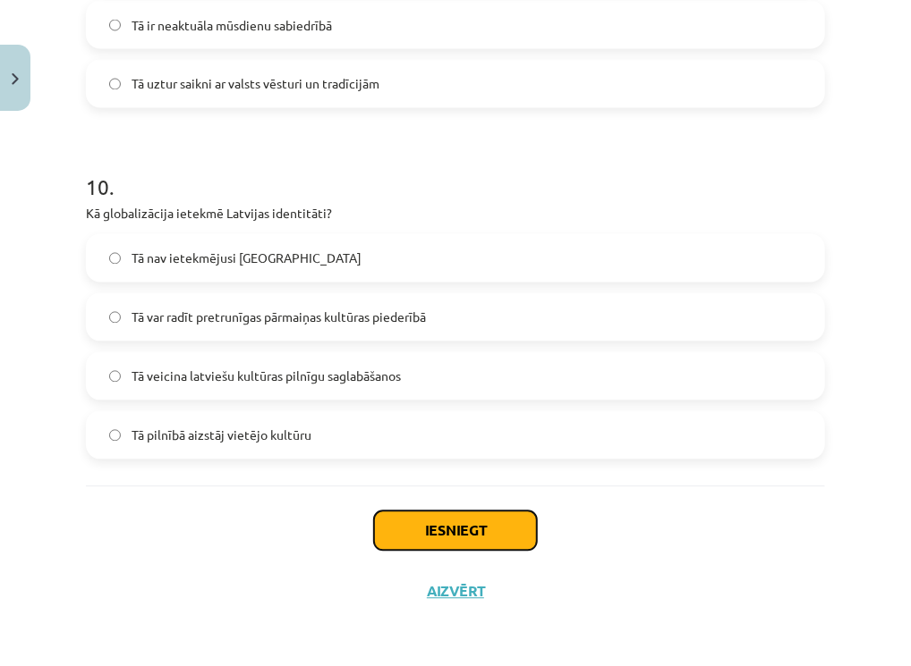
click at [434, 534] on button "Iesniegt" at bounding box center [455, 531] width 163 height 39
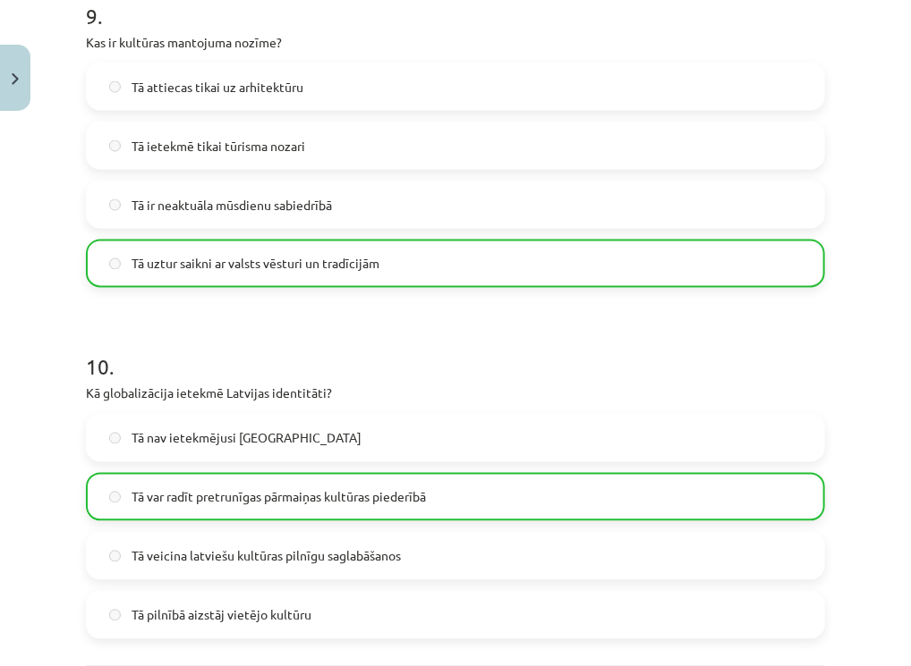
scroll to position [3433, 0]
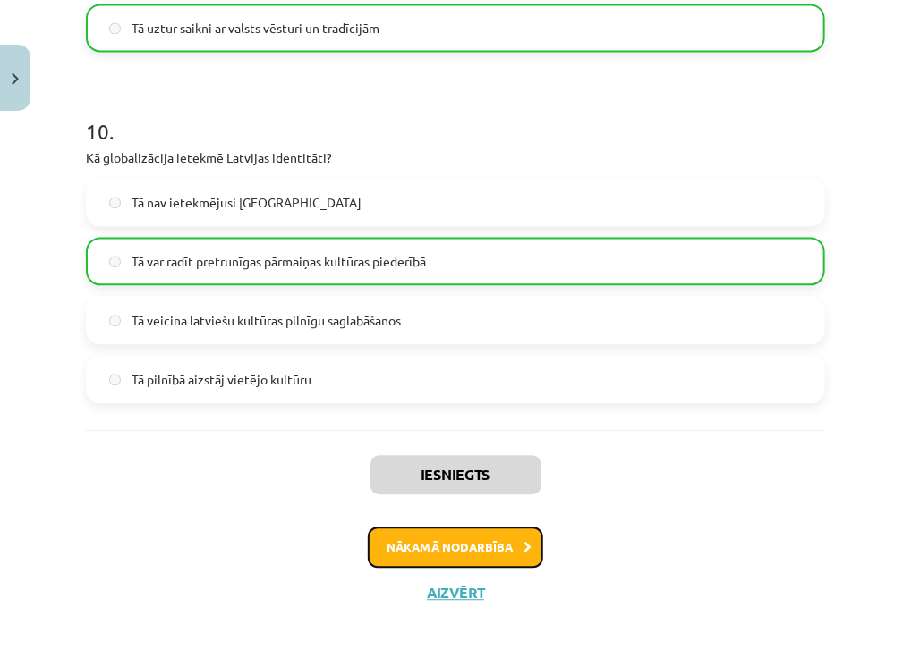
click at [443, 558] on button "Nākamā nodarbība" at bounding box center [455, 547] width 175 height 41
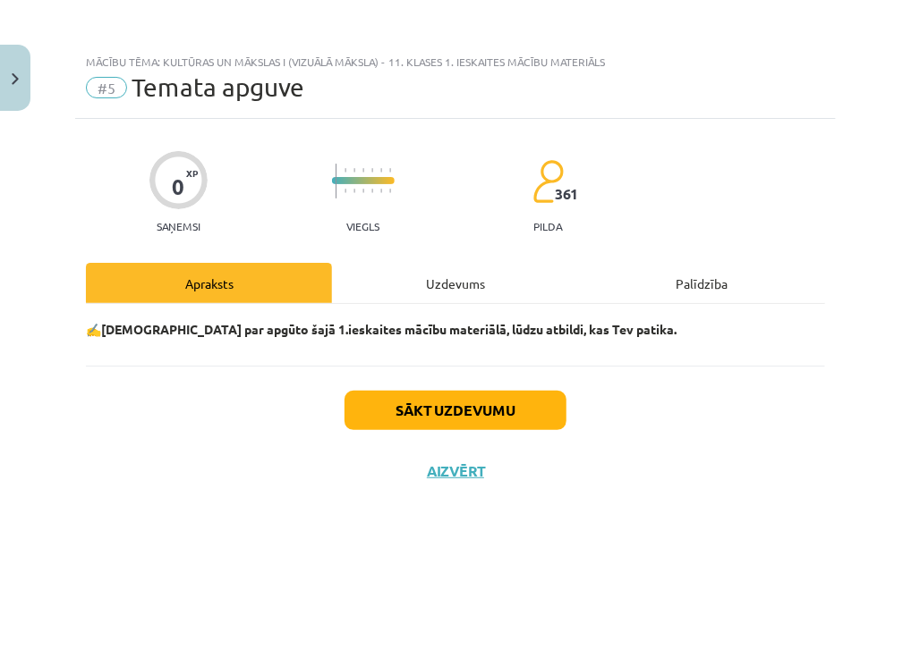
scroll to position [0, 0]
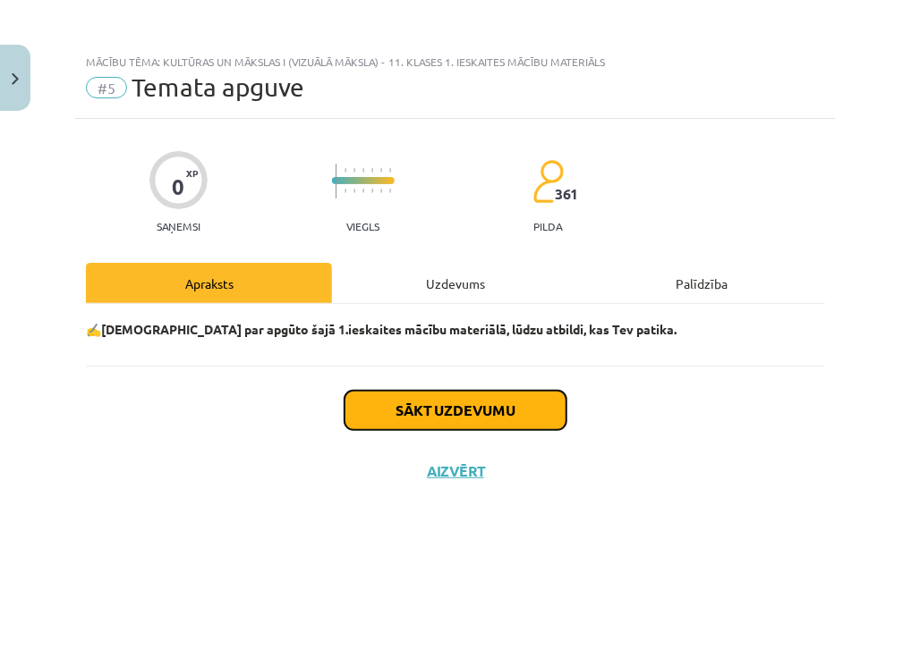
click at [443, 413] on button "Sākt uzdevumu" at bounding box center [455, 410] width 222 height 39
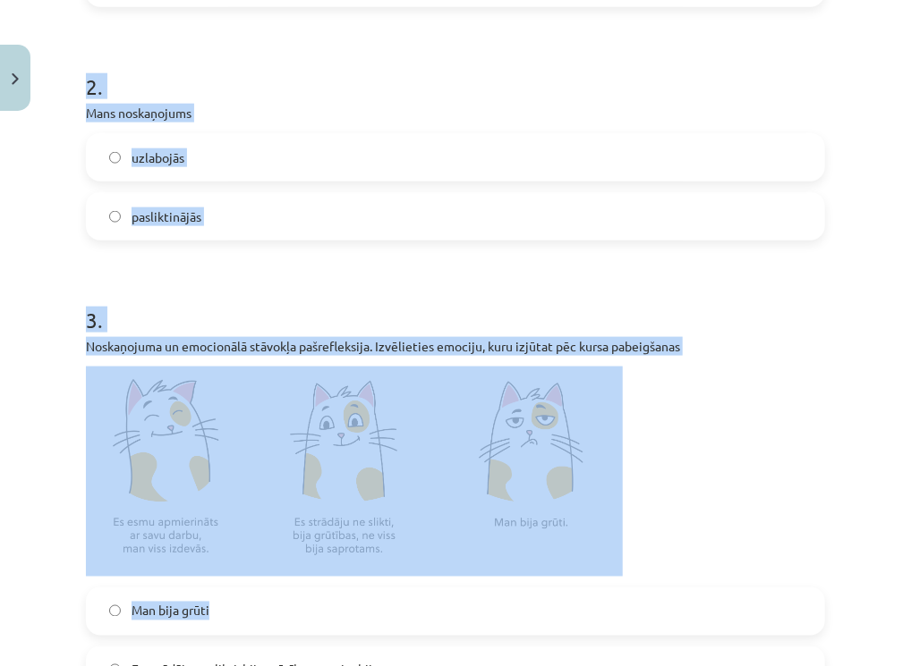
scroll to position [649, 0]
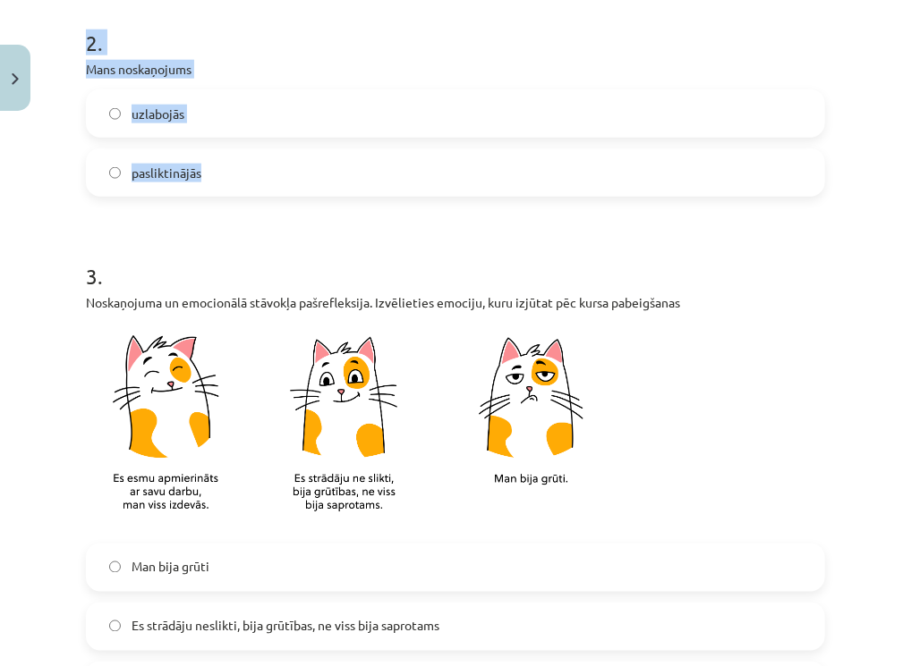
drag, startPoint x: 88, startPoint y: 168, endPoint x: 253, endPoint y: 174, distance: 165.6
click at [253, 174] on form "1 . Vai [PERSON_NAME] izdevās atbildēt uz visiem uzdotajiem jautājumiem? vēl jā…" at bounding box center [455, 559] width 739 height 1704
copy form "1 . Vai [PERSON_NAME] izdevās atbildēt uz visiem uzdotajiem jautājumiem? vēl jā…"
click at [112, 119] on label "uzlabojās" at bounding box center [455, 113] width 735 height 45
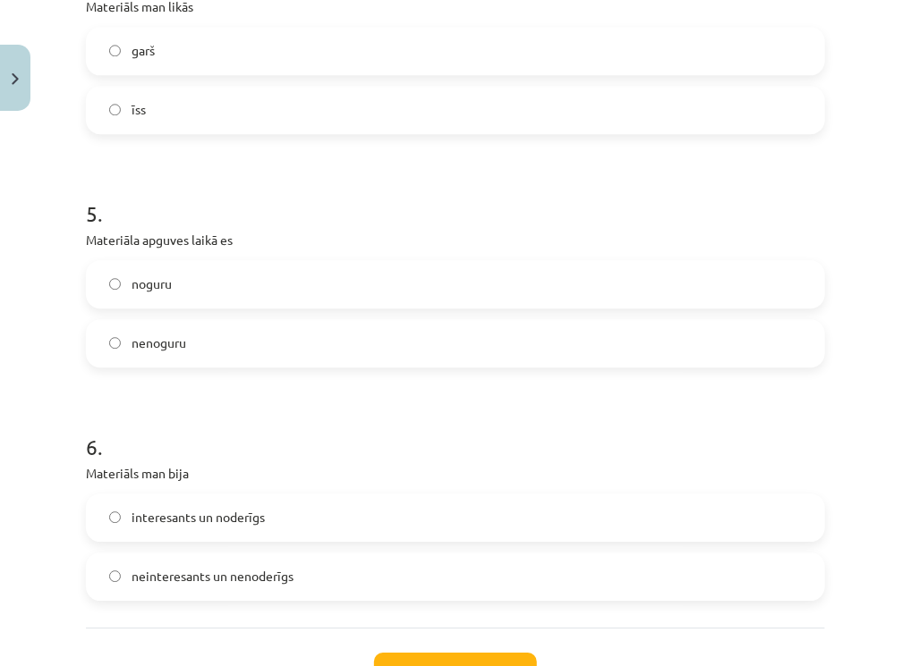
scroll to position [1466, 0]
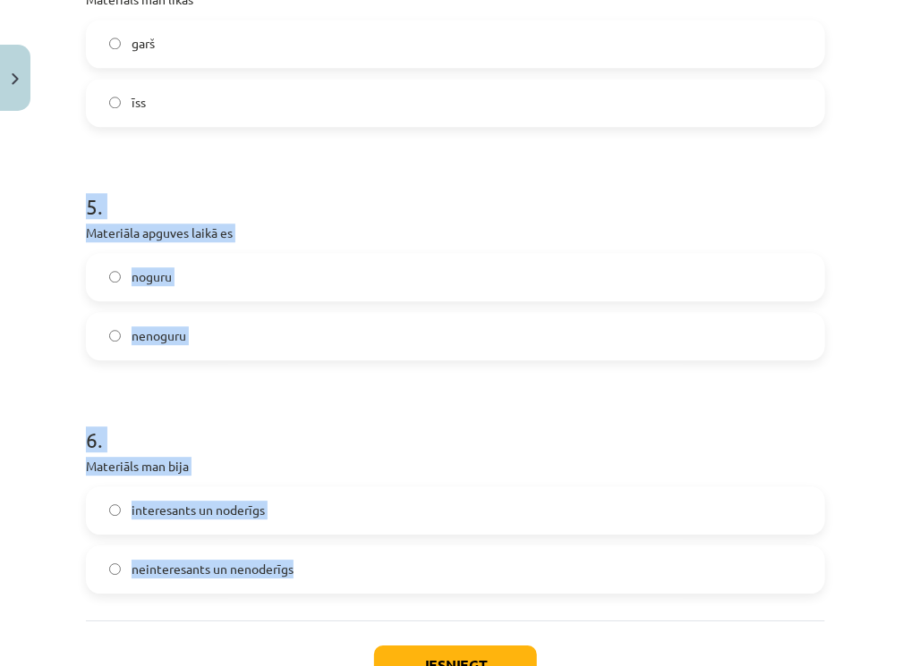
drag, startPoint x: 84, startPoint y: 205, endPoint x: 301, endPoint y: 617, distance: 466.2
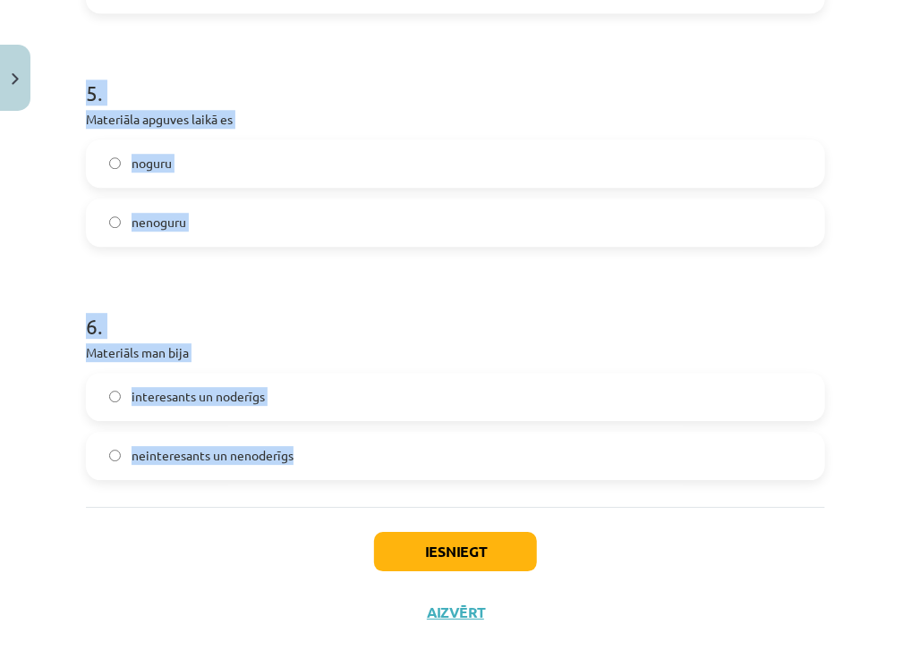
scroll to position [1600, 0]
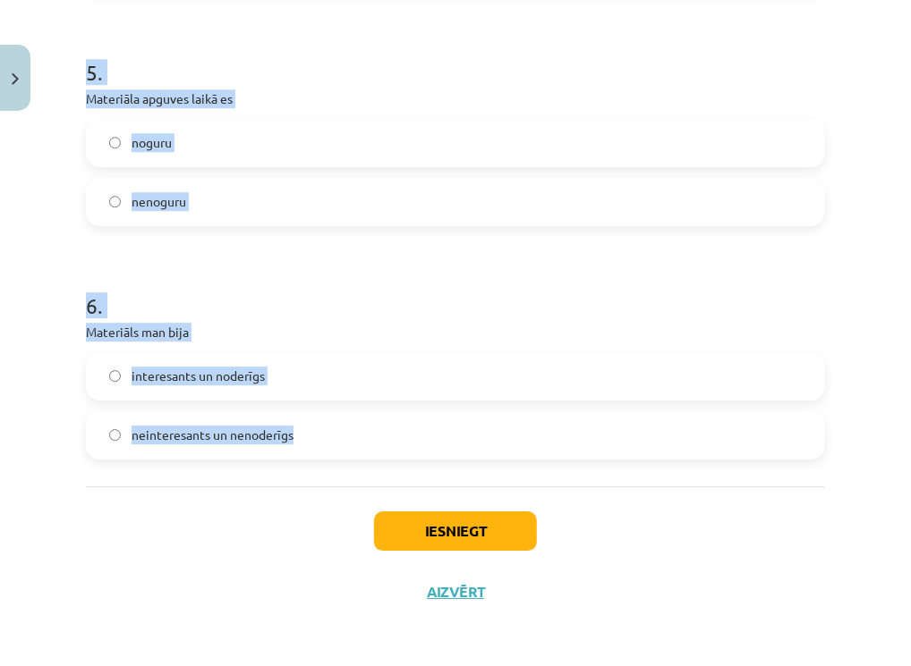
copy form "5 . Materiāla apguves laikā es noguru nenoguru 6 . Materiāls man bija interesan…"
click at [295, 284] on h1 "6 ." at bounding box center [455, 289] width 739 height 55
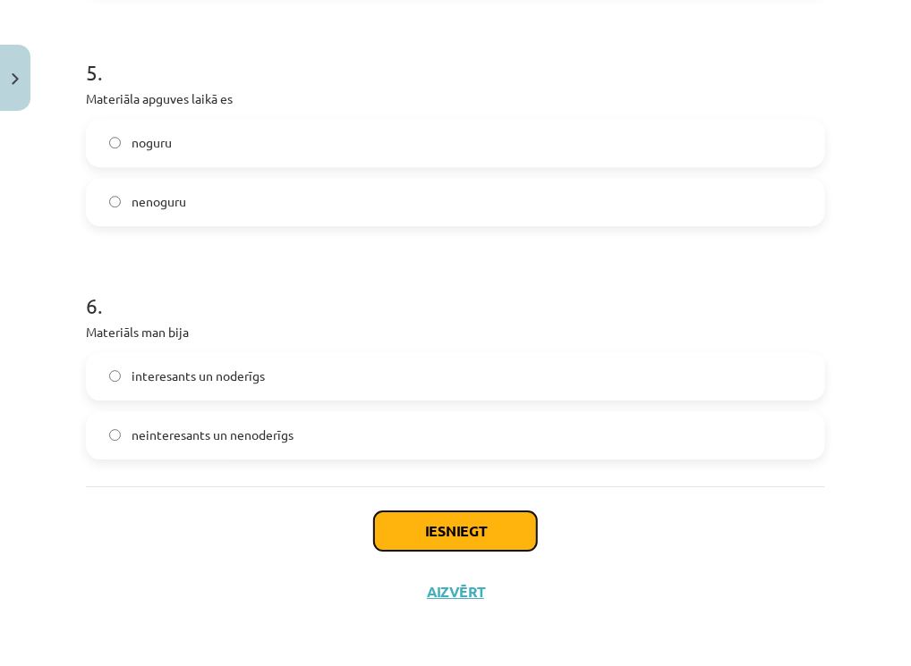
click at [422, 530] on button "Iesniegt" at bounding box center [455, 531] width 163 height 39
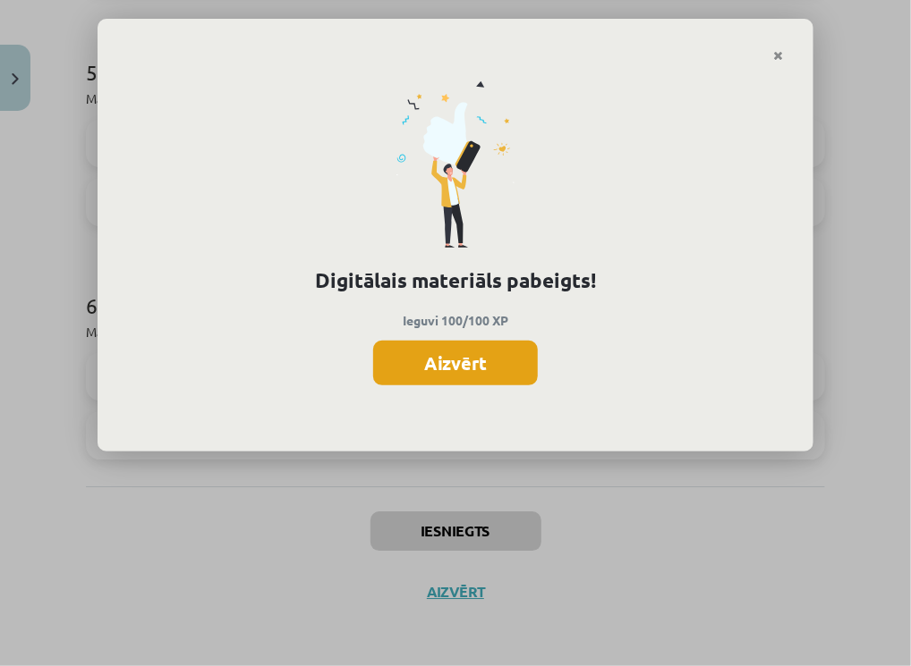
click at [480, 354] on button "Aizvērt" at bounding box center [455, 363] width 165 height 45
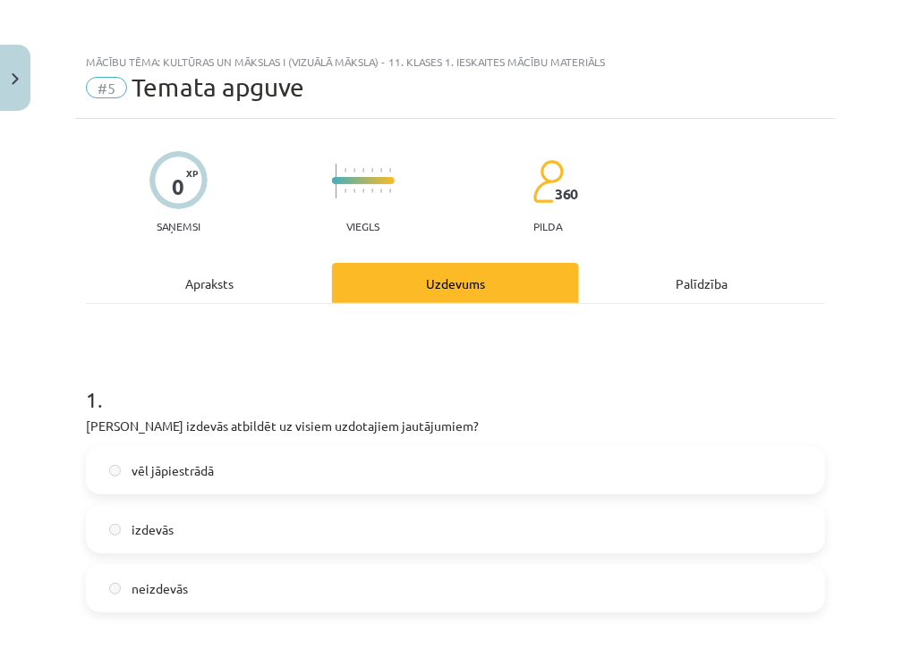
scroll to position [0, 0]
click at [25, 62] on button "Close" at bounding box center [15, 78] width 30 height 66
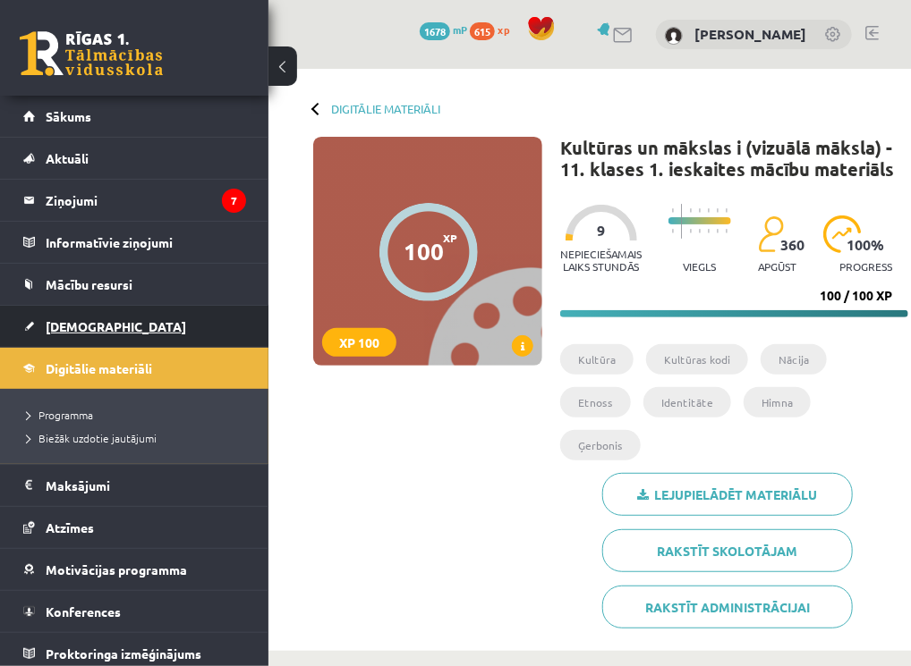
click at [85, 321] on span "[DEMOGRAPHIC_DATA]" at bounding box center [116, 326] width 140 height 16
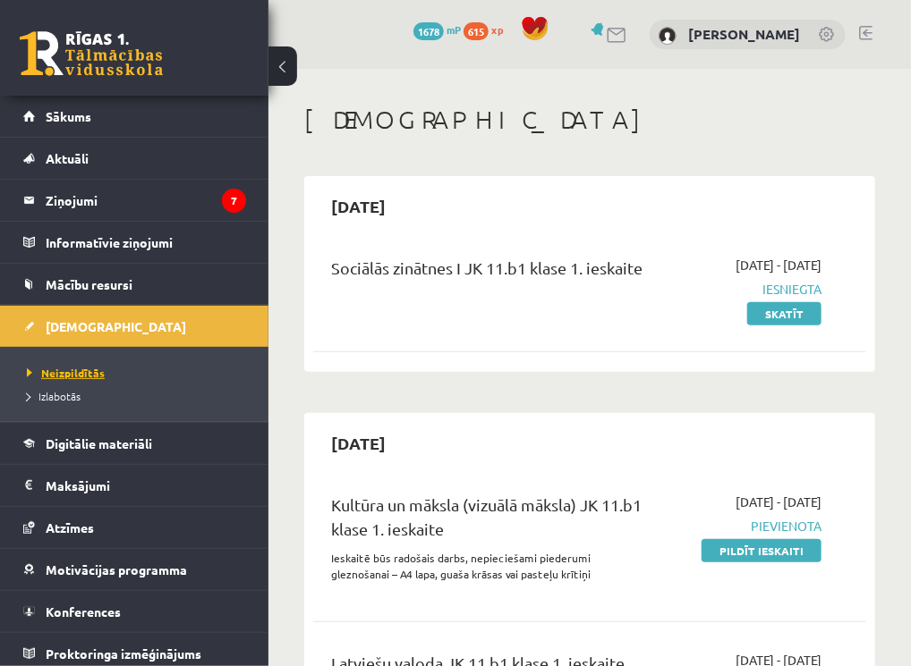
click at [102, 369] on span "Neizpildītās" at bounding box center [66, 373] width 78 height 14
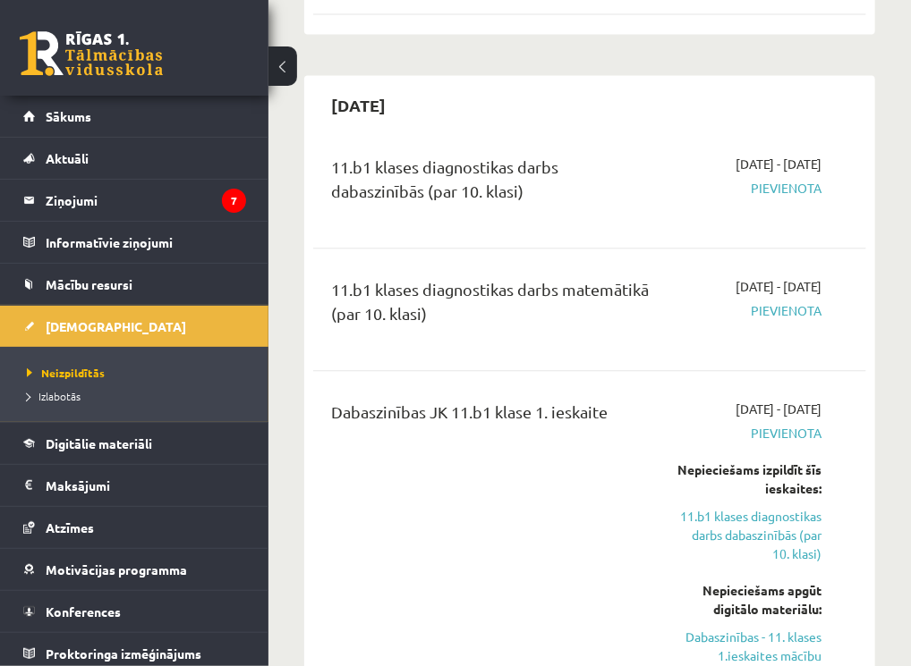
scroll to position [1292, 0]
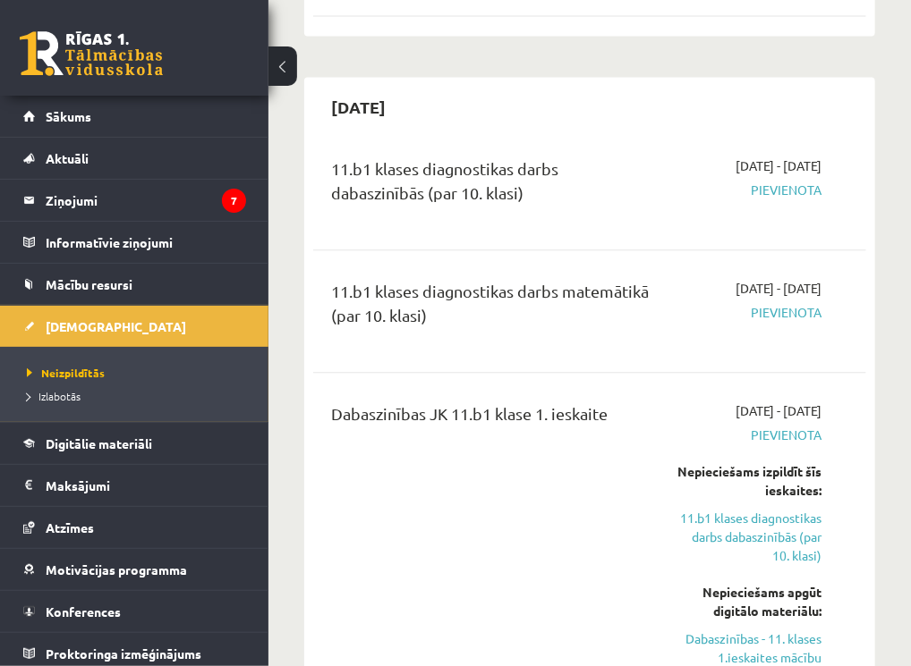
click at [788, 322] on span "Pievienota" at bounding box center [748, 312] width 146 height 19
click at [513, 307] on div "11.b1 klases diagnostikas darbs matemātikā (par 10. klasi)" at bounding box center [490, 307] width 318 height 57
click at [372, 328] on div "11.b1 klases diagnostikas darbs matemātikā (par 10. klasi)" at bounding box center [490, 307] width 318 height 57
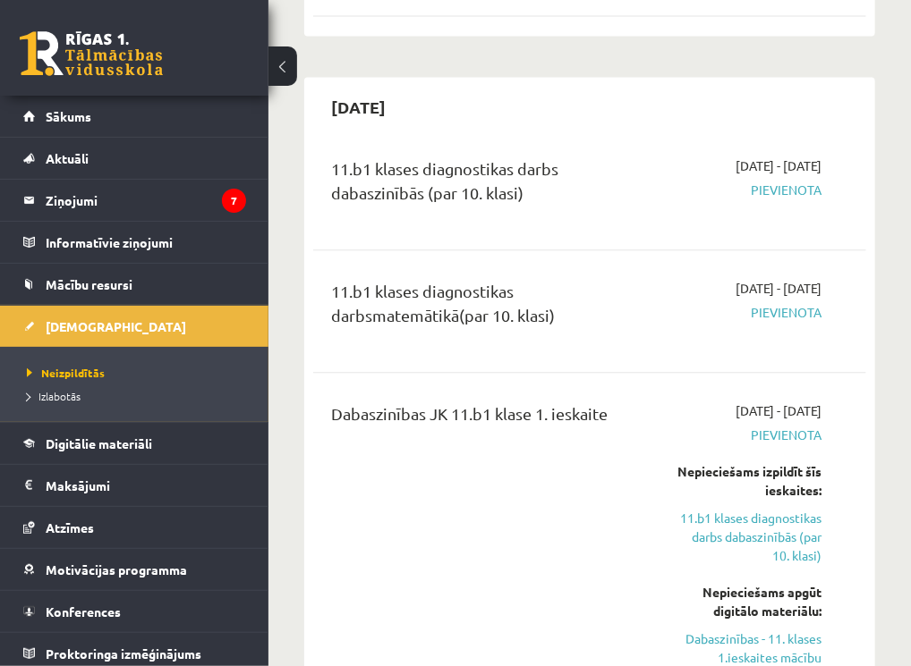
click at [461, 403] on div "Dabaszinības JK 11.b1 klase 1. ieskaite [DATE] - [DATE] [GEOGRAPHIC_DATA] Nepie…" at bounding box center [589, 556] width 553 height 345
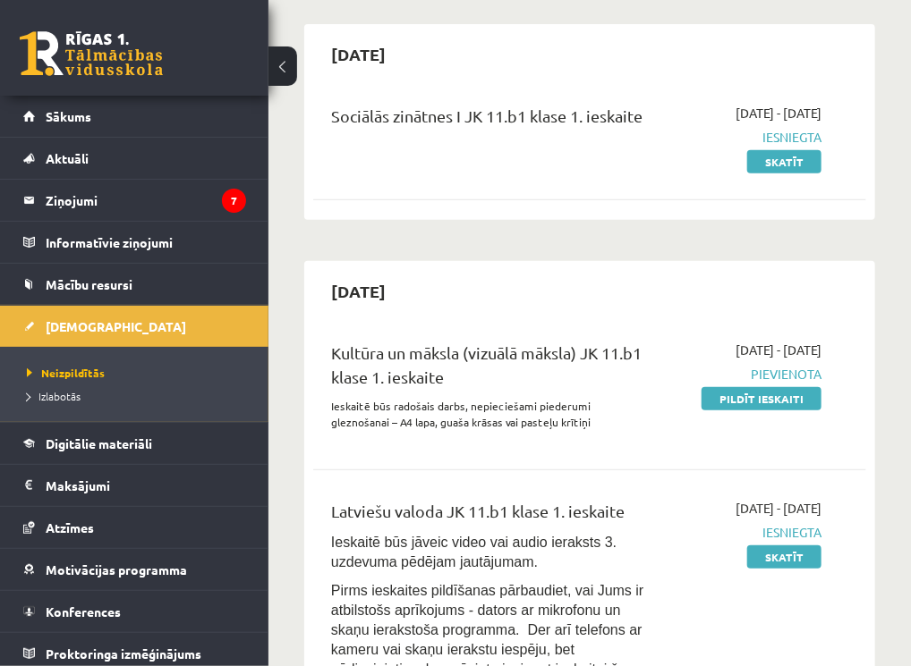
scroll to position [163, 0]
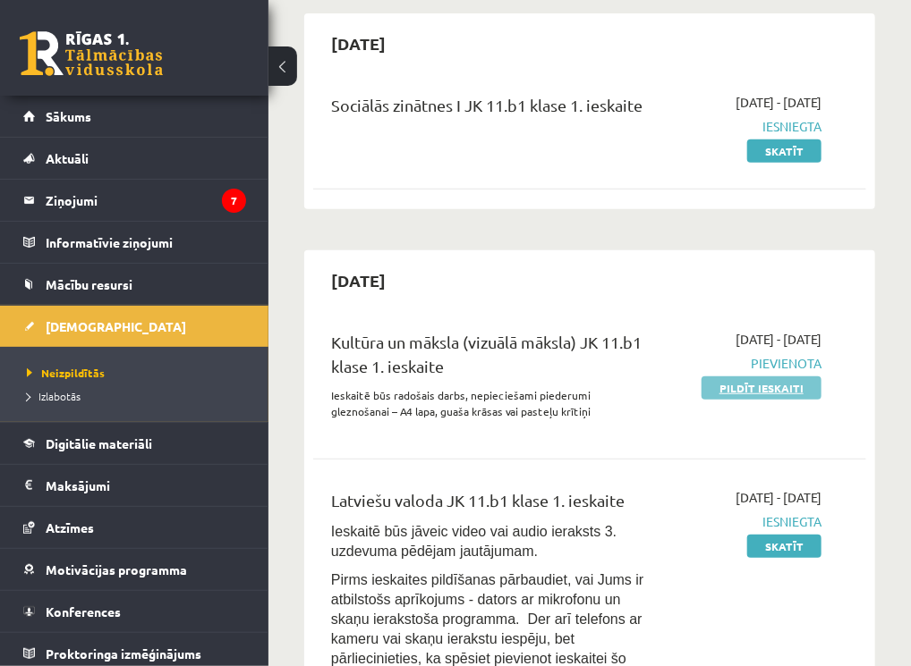
click at [763, 391] on link "Pildīt ieskaiti" at bounding box center [761, 388] width 120 height 23
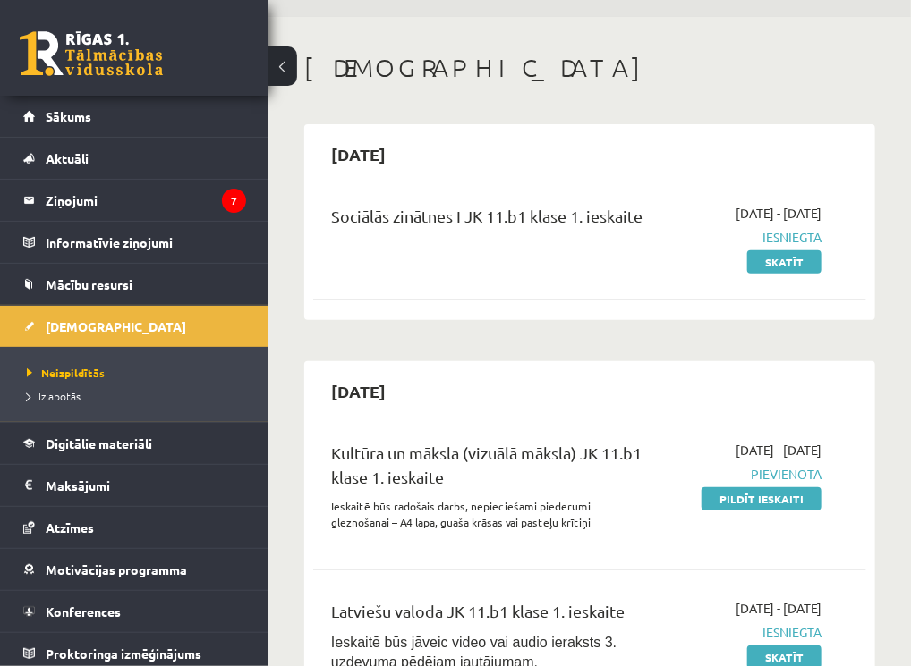
scroll to position [0, 0]
